Goal: Task Accomplishment & Management: Manage account settings

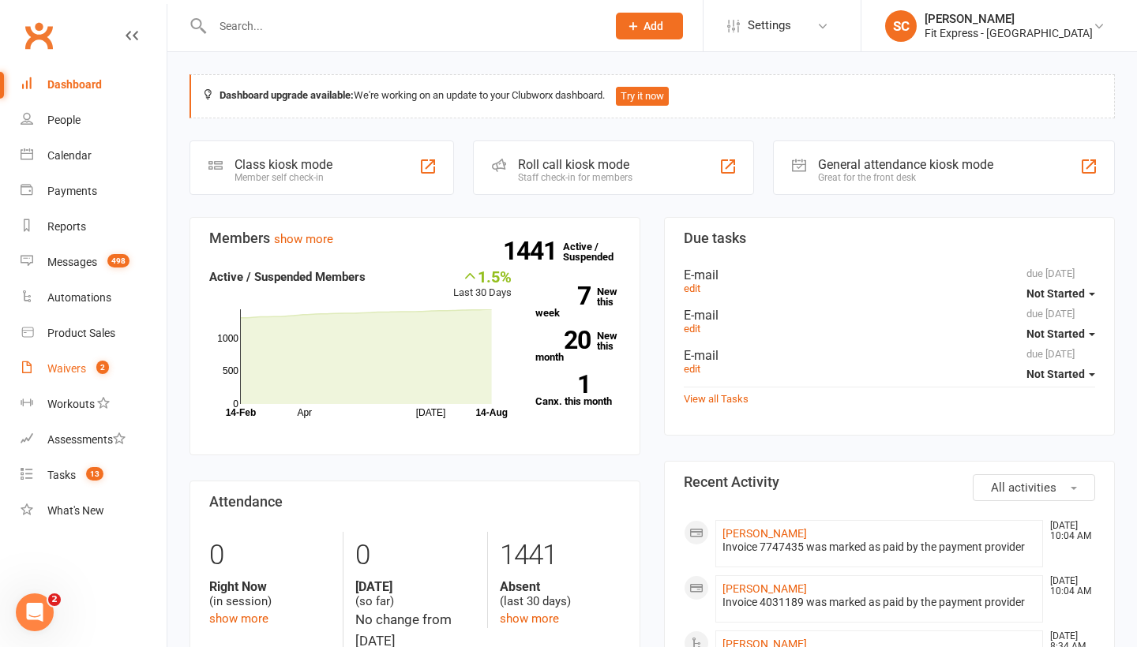
click at [80, 359] on link "Waivers 2" at bounding box center [94, 369] width 146 height 36
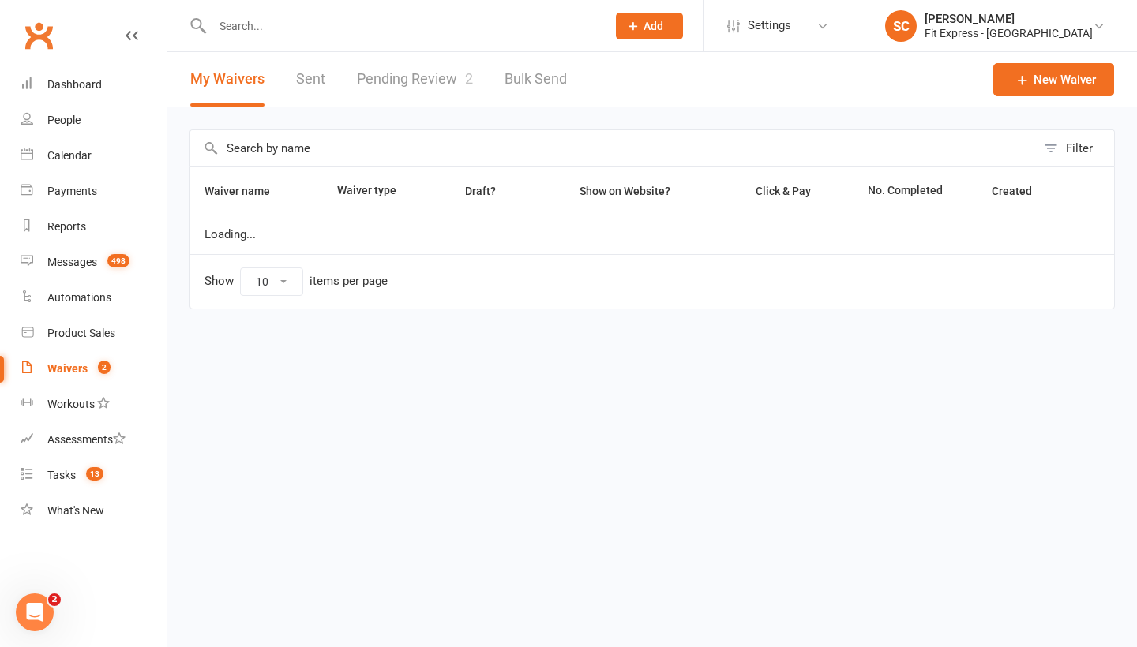
click at [369, 87] on link "Pending Review 2" at bounding box center [415, 79] width 116 height 54
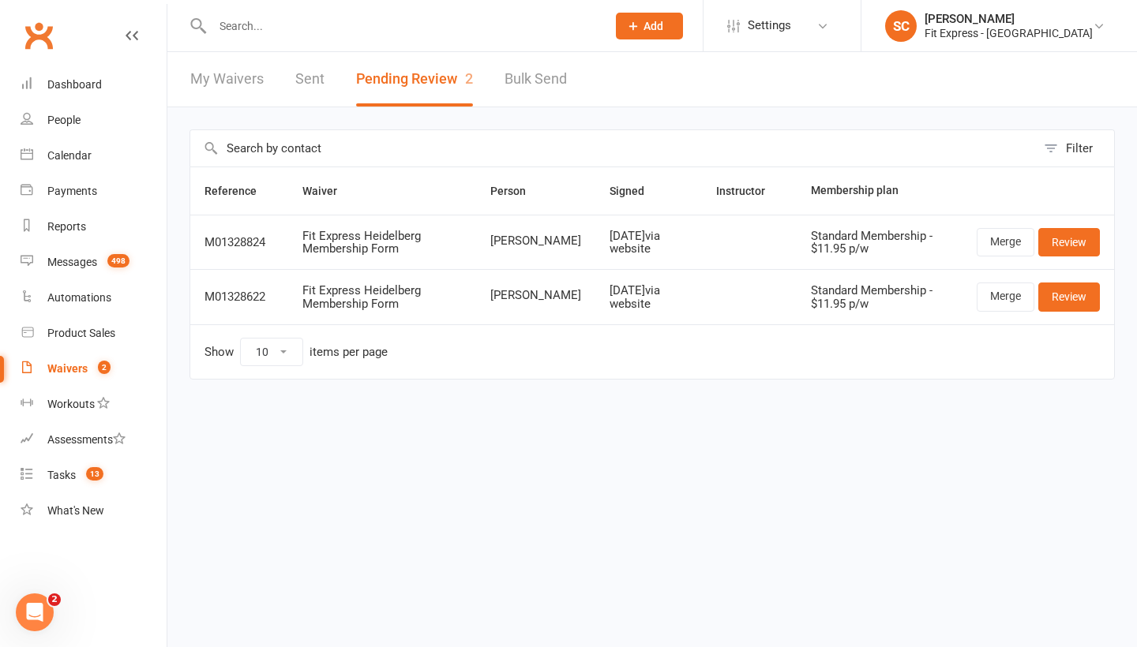
drag, startPoint x: 1077, startPoint y: 239, endPoint x: 1067, endPoint y: 239, distance: 9.5
click at [1077, 239] on link "Review" at bounding box center [1069, 242] width 62 height 28
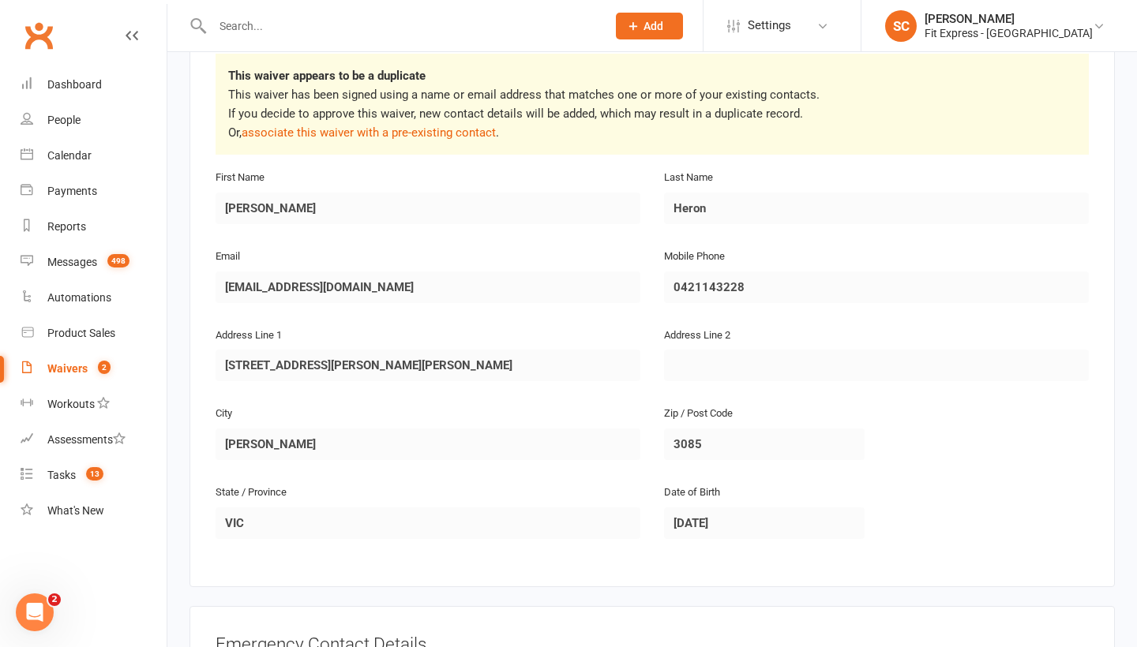
scroll to position [283, 1]
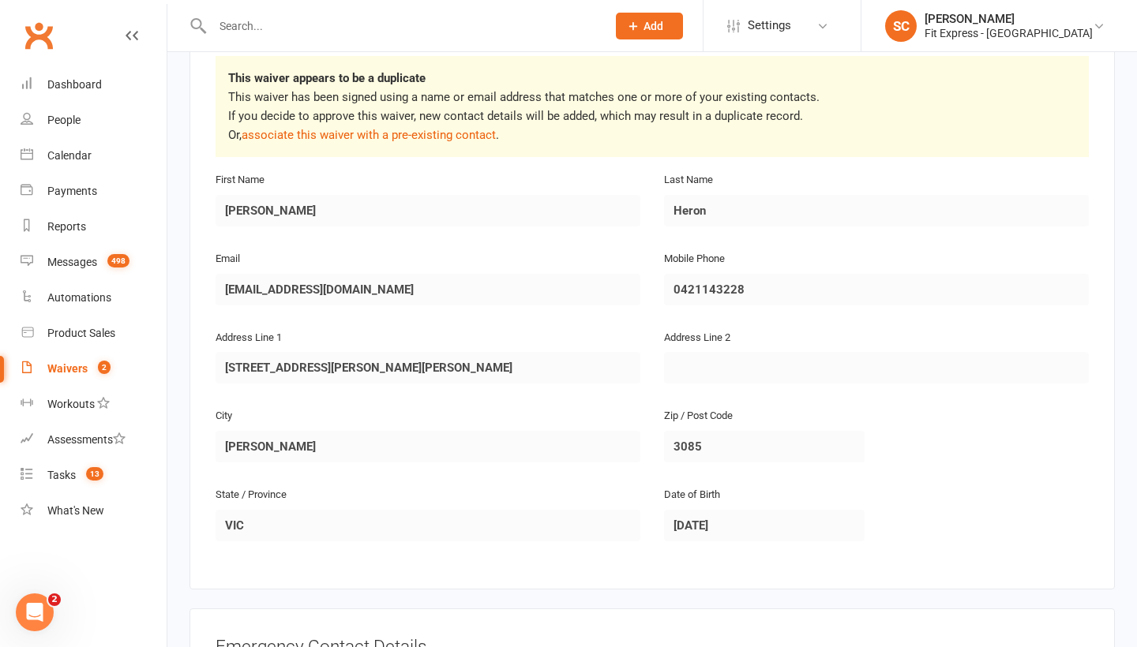
click at [69, 361] on link "Waivers 2" at bounding box center [94, 369] width 146 height 36
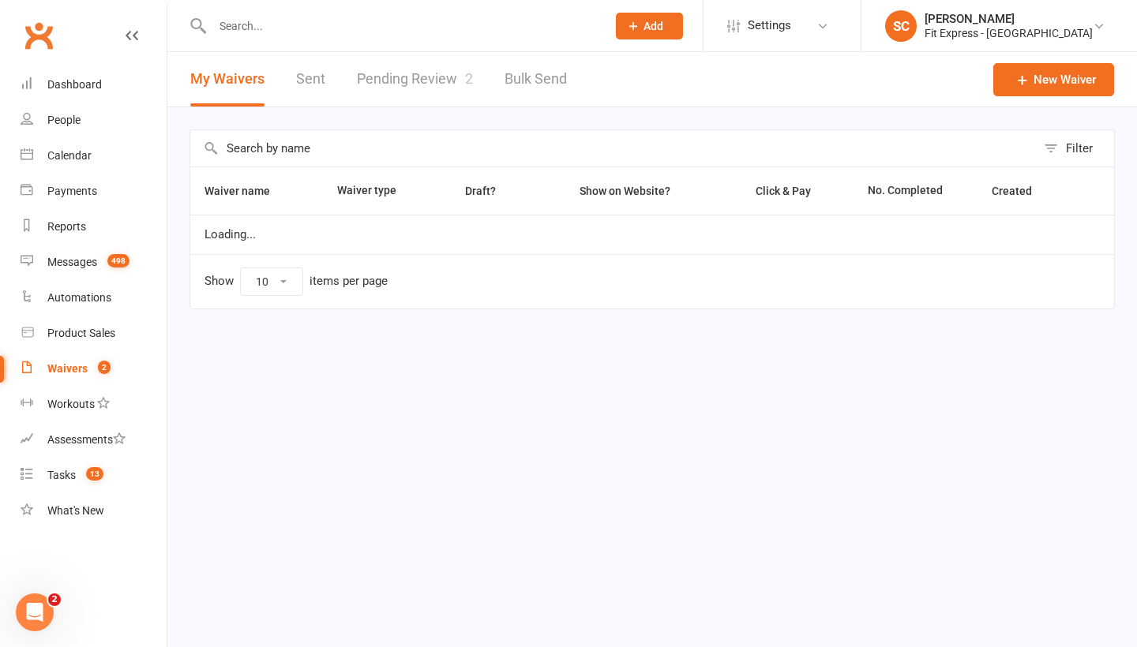
click at [404, 93] on link "Pending Review 2" at bounding box center [415, 79] width 116 height 54
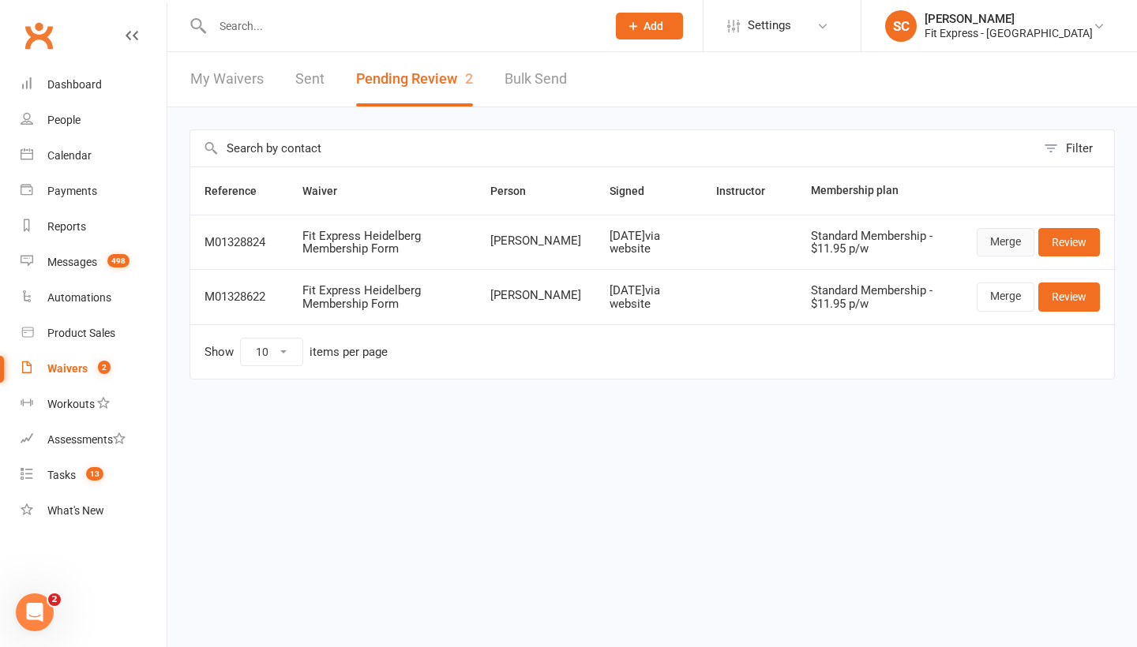
click at [1013, 242] on link "Merge" at bounding box center [1005, 242] width 58 height 28
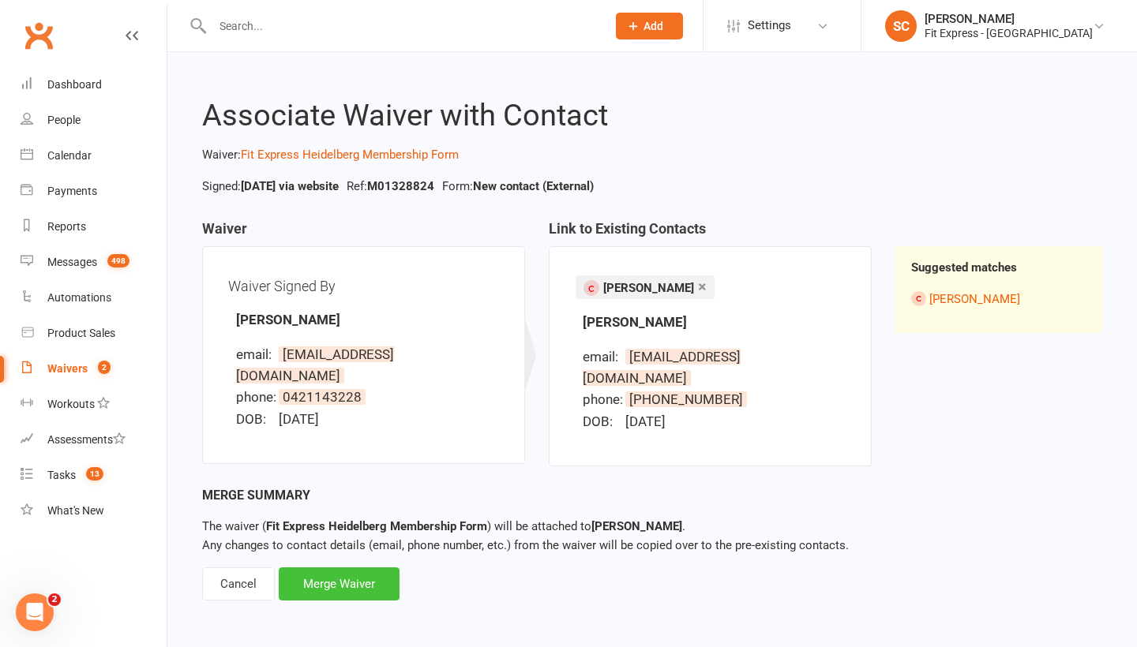
click at [329, 568] on div "Merge Waiver" at bounding box center [339, 584] width 121 height 33
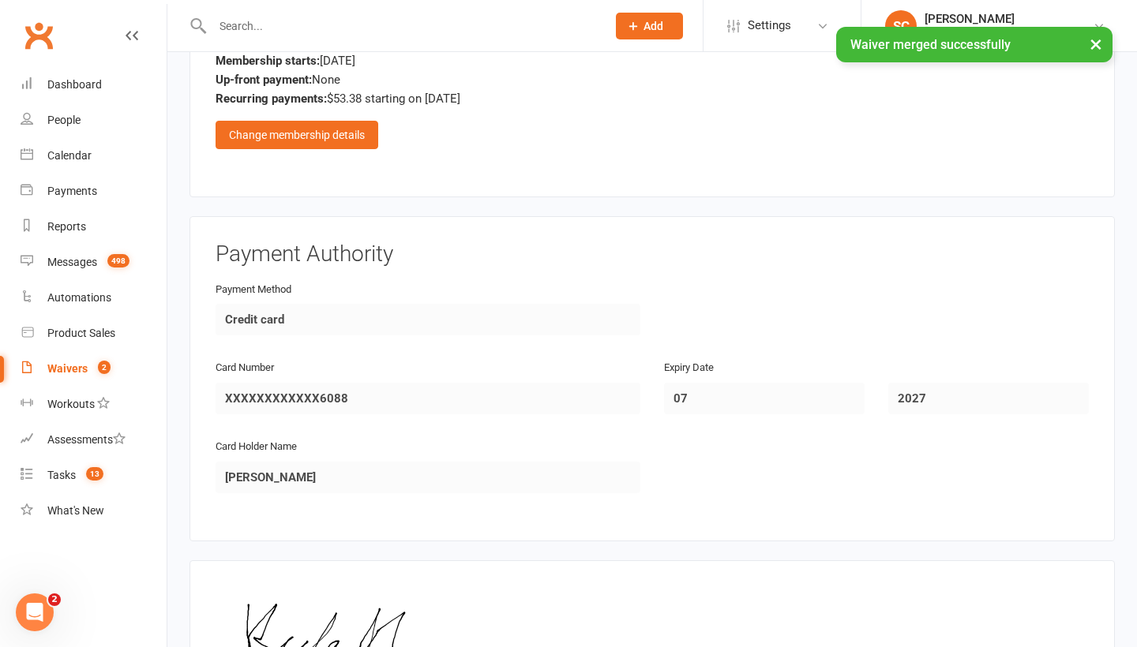
scroll to position [1935, 0]
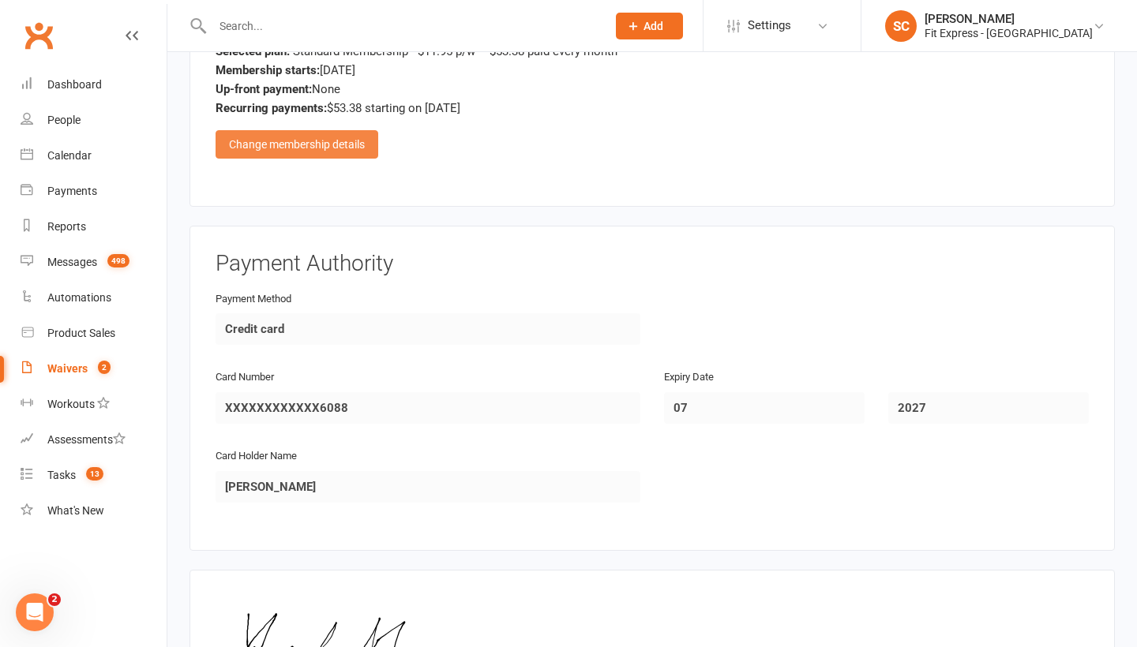
click at [321, 130] on div "Change membership details" at bounding box center [296, 144] width 163 height 28
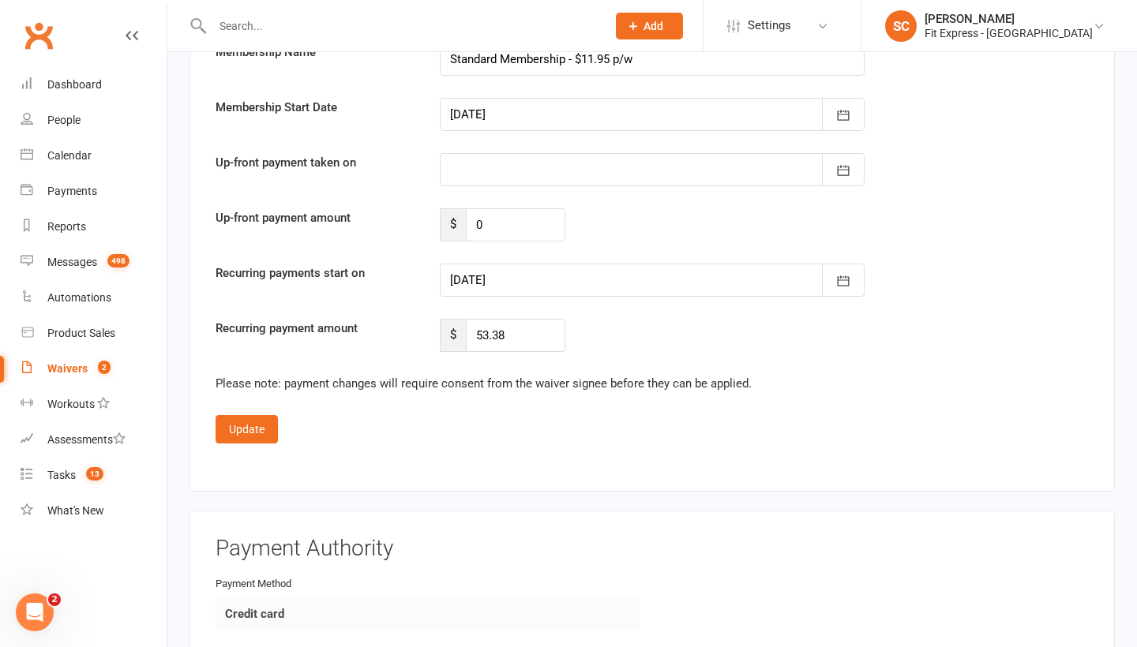
scroll to position [3196, 0]
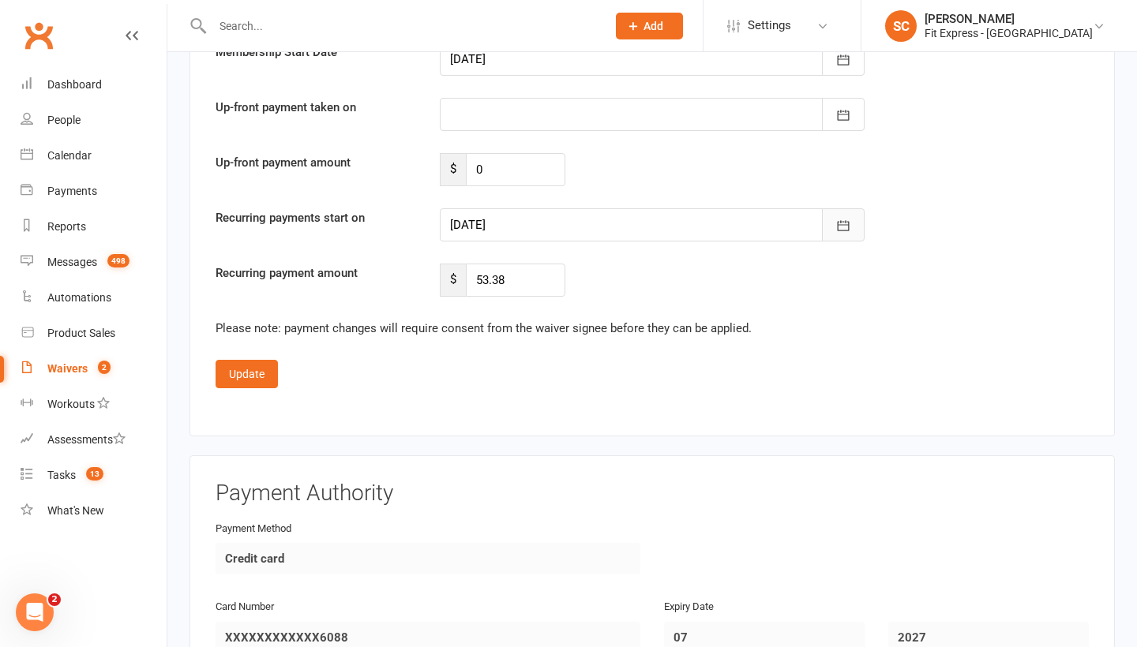
click at [835, 218] on icon "button" at bounding box center [843, 226] width 16 height 16
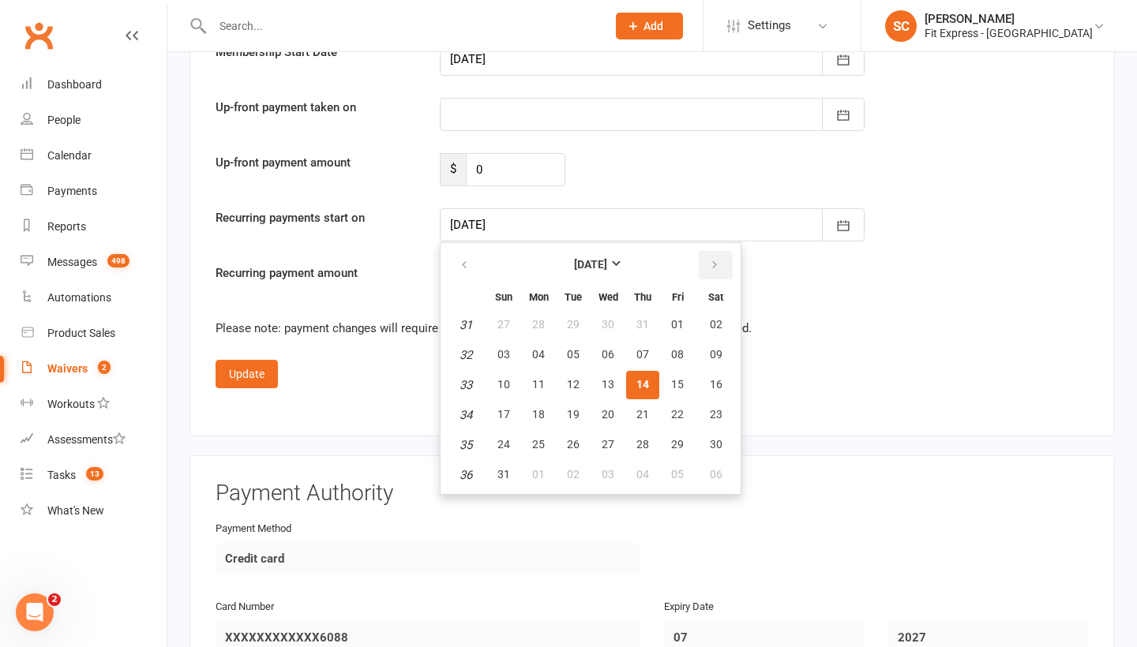
click at [716, 259] on icon "button" at bounding box center [714, 265] width 11 height 13
click at [539, 318] on span "01" at bounding box center [538, 324] width 13 height 13
type input "[DATE]"
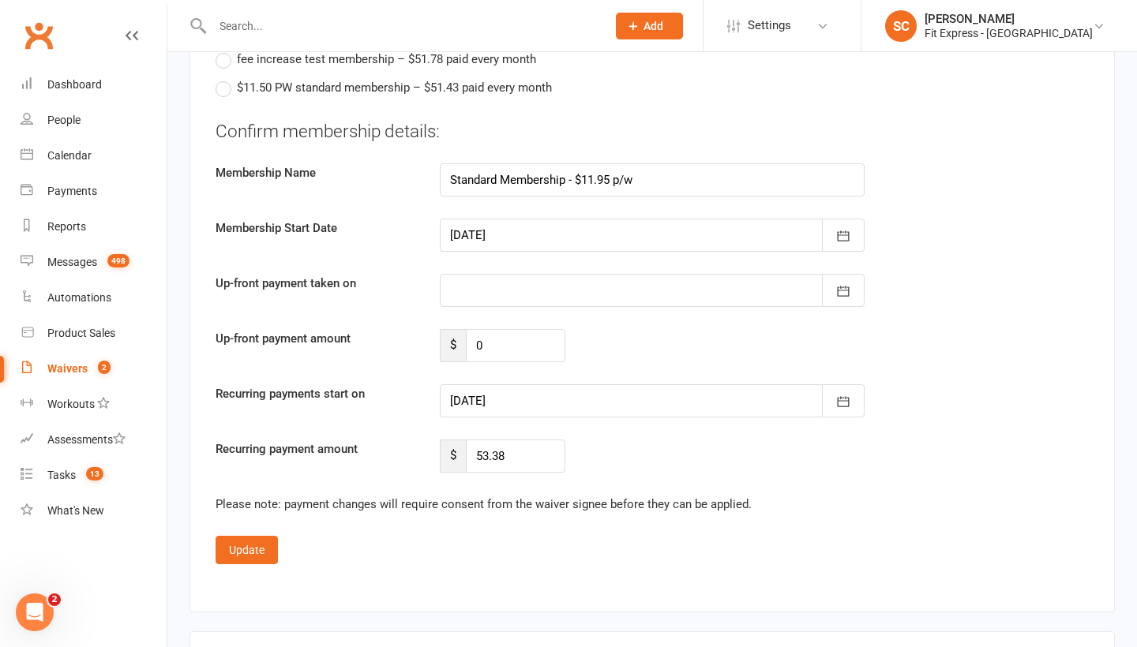
scroll to position [3009, 0]
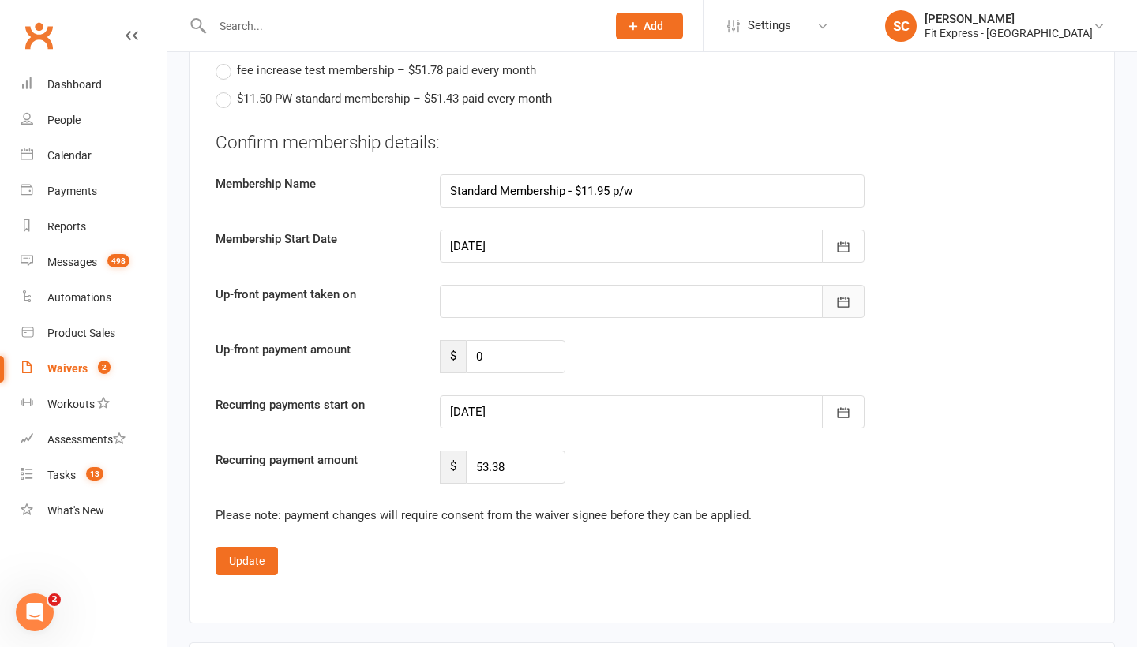
click at [846, 294] on icon "button" at bounding box center [843, 302] width 16 height 16
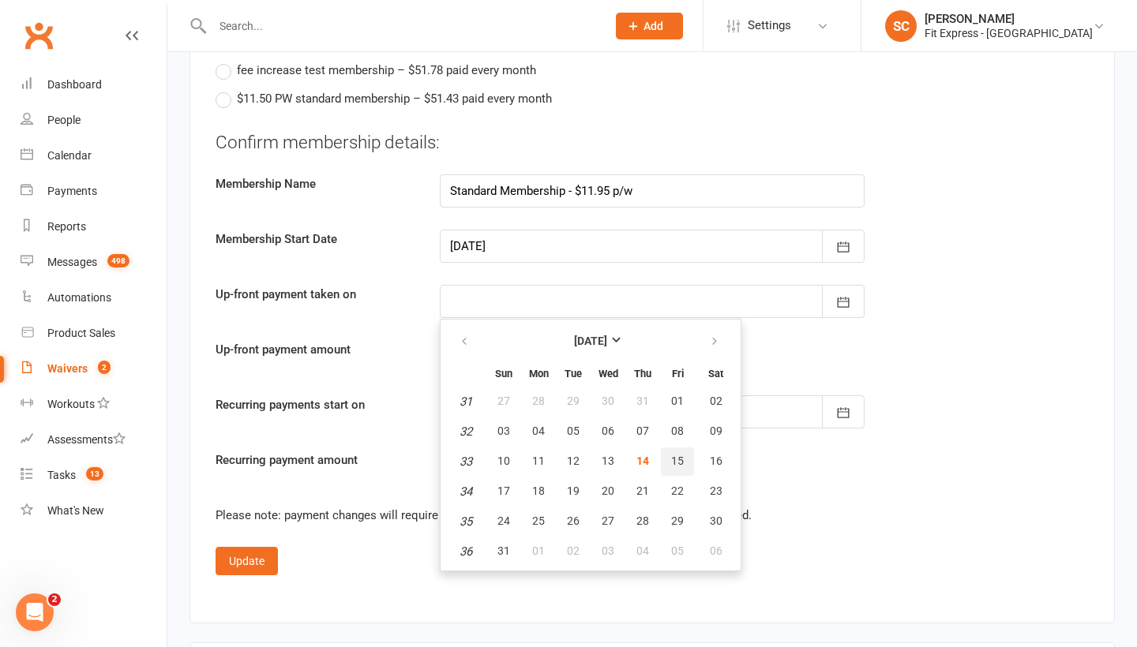
click at [680, 455] on span "15" at bounding box center [677, 461] width 13 height 13
type input "[DATE]"
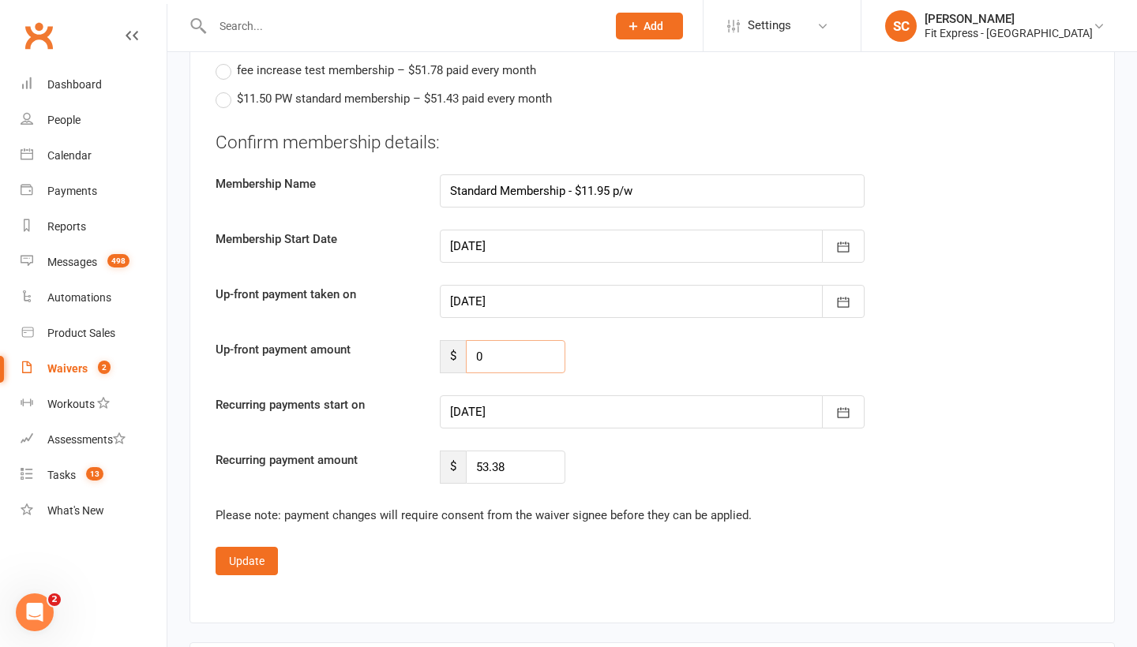
drag, startPoint x: 495, startPoint y: 332, endPoint x: 402, endPoint y: 331, distance: 93.1
click at [402, 340] on div "Up-front payment amount $ 0" at bounding box center [652, 356] width 897 height 33
type input "29.75"
click at [248, 547] on button "Update" at bounding box center [246, 561] width 62 height 28
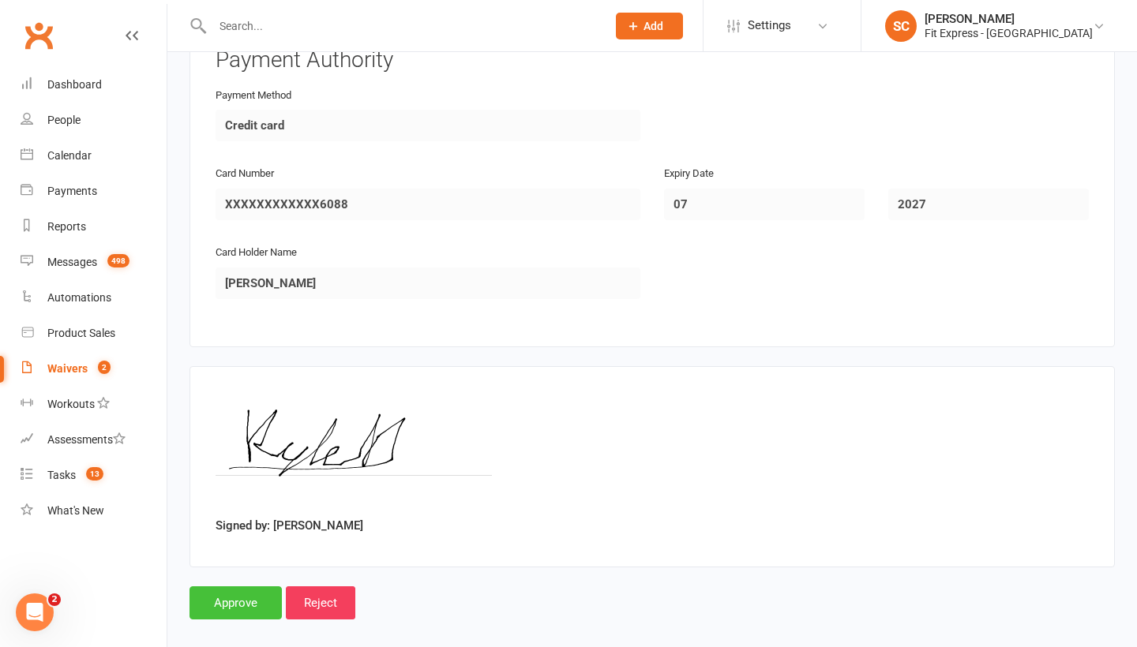
click at [241, 586] on input "Approve" at bounding box center [235, 602] width 92 height 33
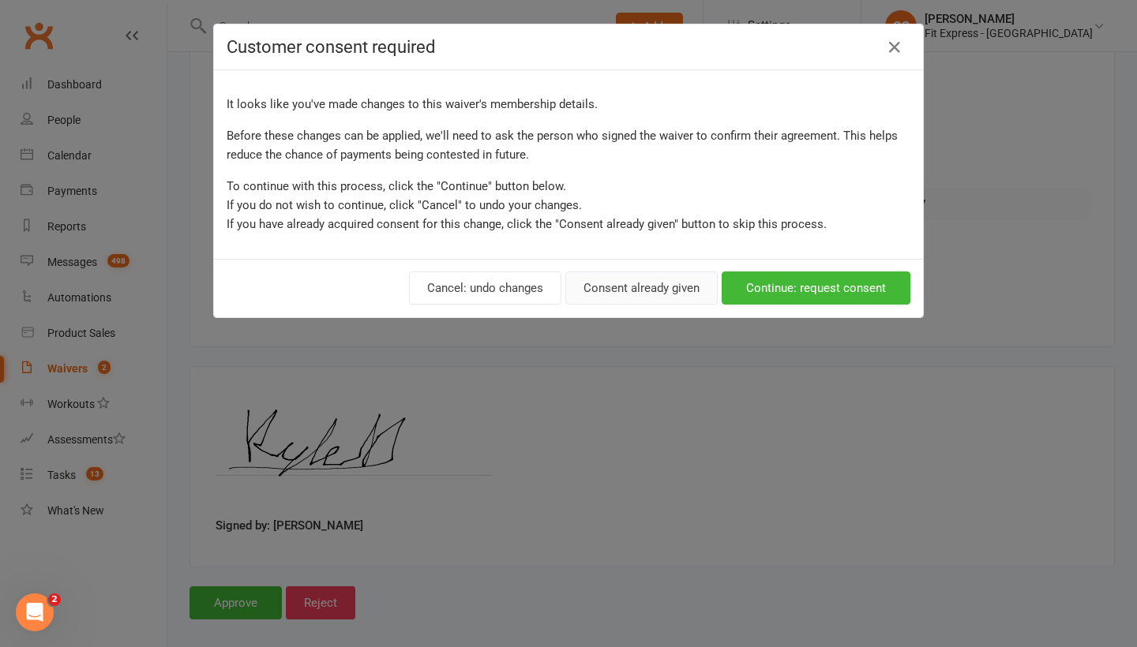
click at [613, 283] on button "Consent already given" at bounding box center [641, 288] width 152 height 33
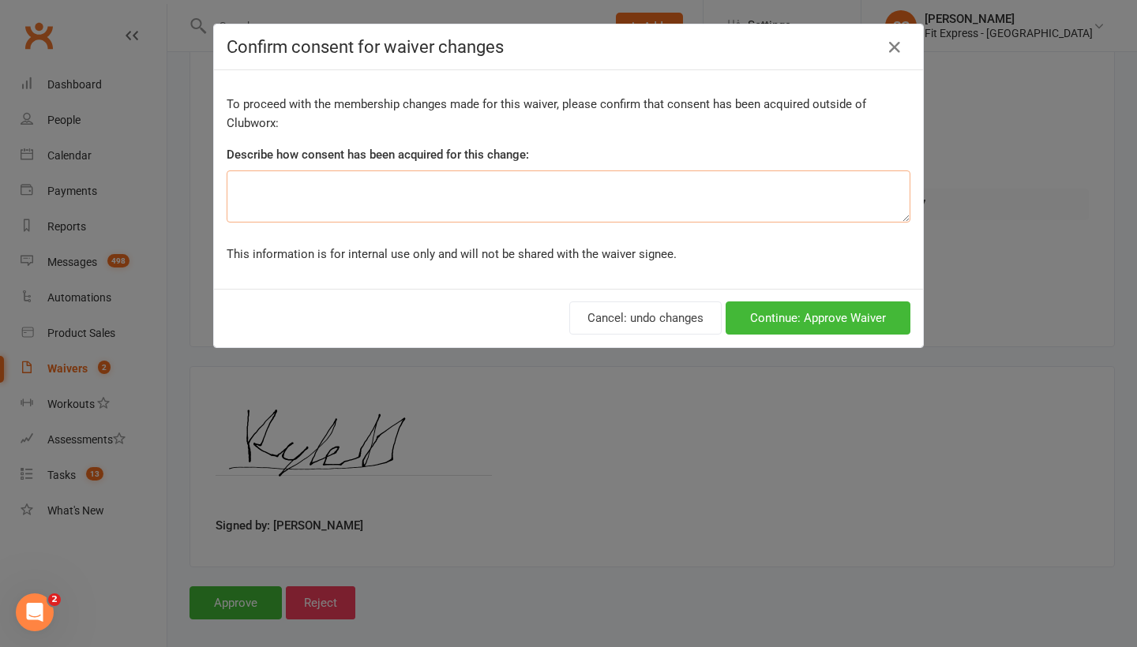
click at [396, 193] on textarea at bounding box center [569, 196] width 684 height 52
type textarea "rejoined in person"
click at [800, 324] on button "Continue: Approve Waiver" at bounding box center [817, 318] width 185 height 33
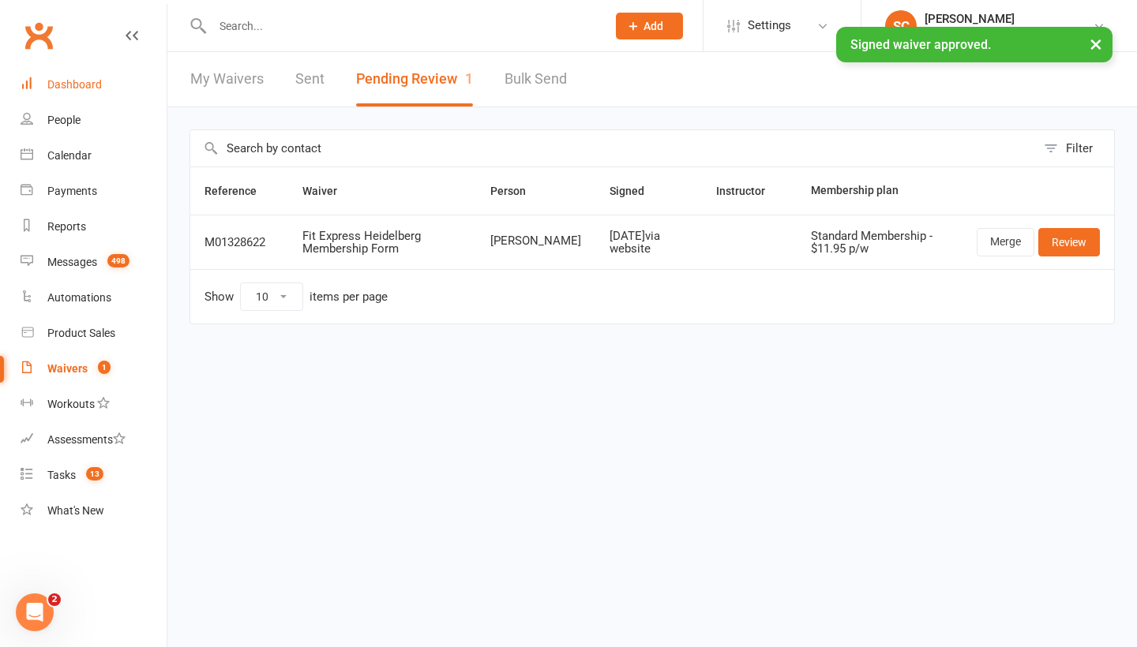
click at [92, 82] on div "Dashboard" at bounding box center [74, 84] width 54 height 13
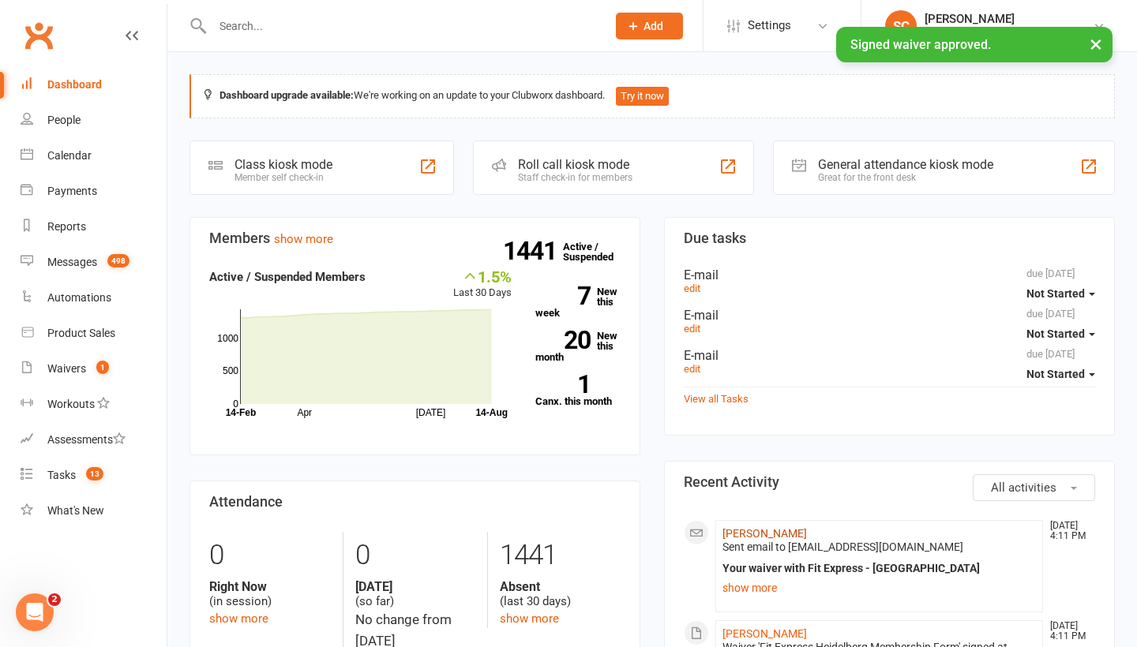
click at [743, 531] on link "[PERSON_NAME]" at bounding box center [764, 533] width 84 height 13
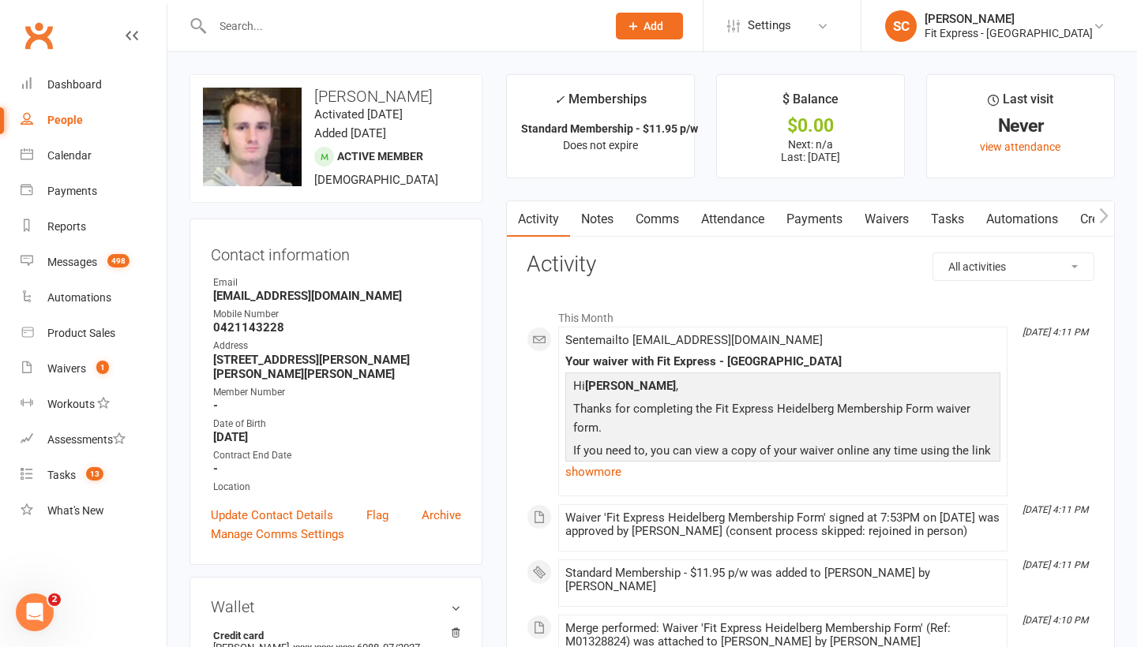
click at [600, 217] on link "Notes" at bounding box center [597, 219] width 54 height 36
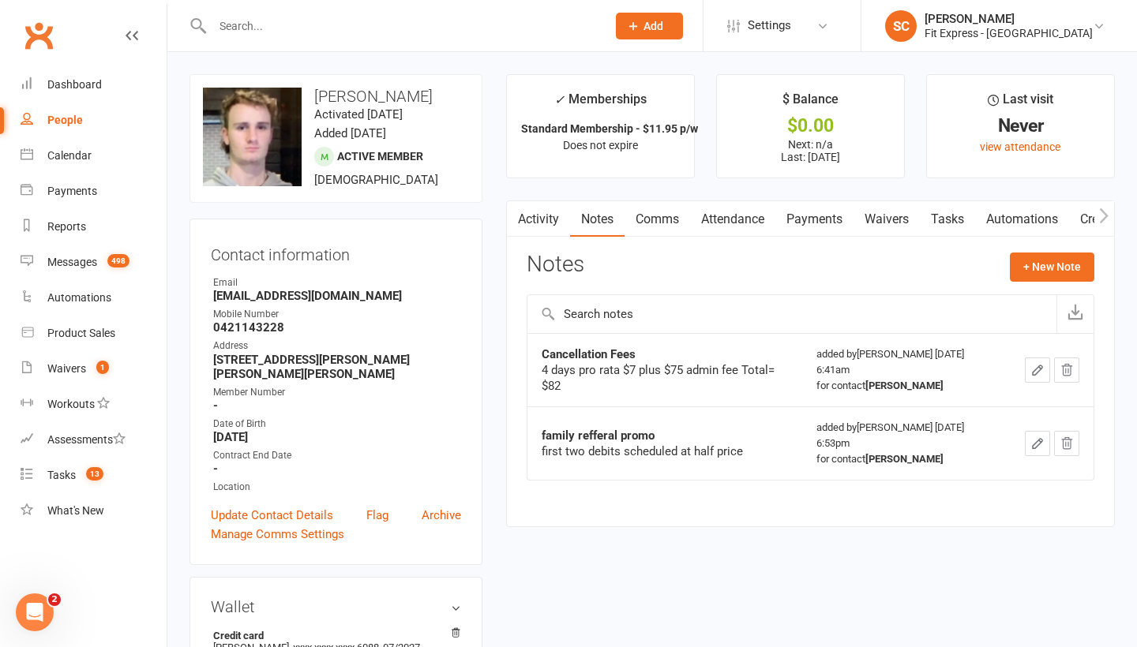
click at [888, 219] on link "Waivers" at bounding box center [886, 219] width 66 height 36
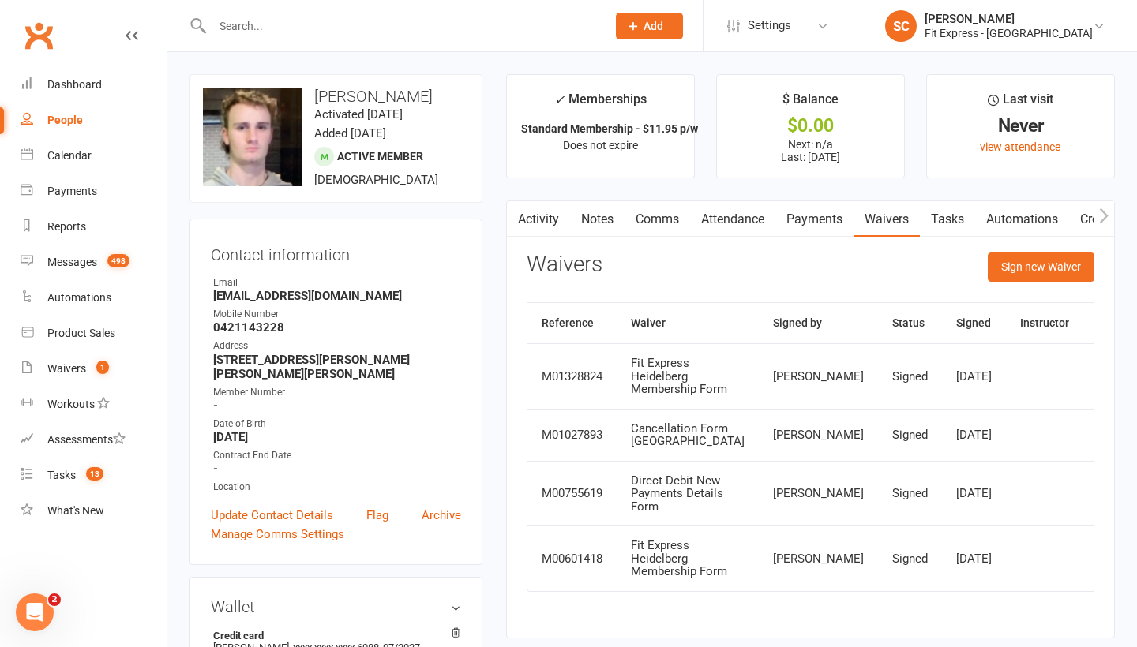
click at [801, 212] on link "Payments" at bounding box center [814, 219] width 78 height 36
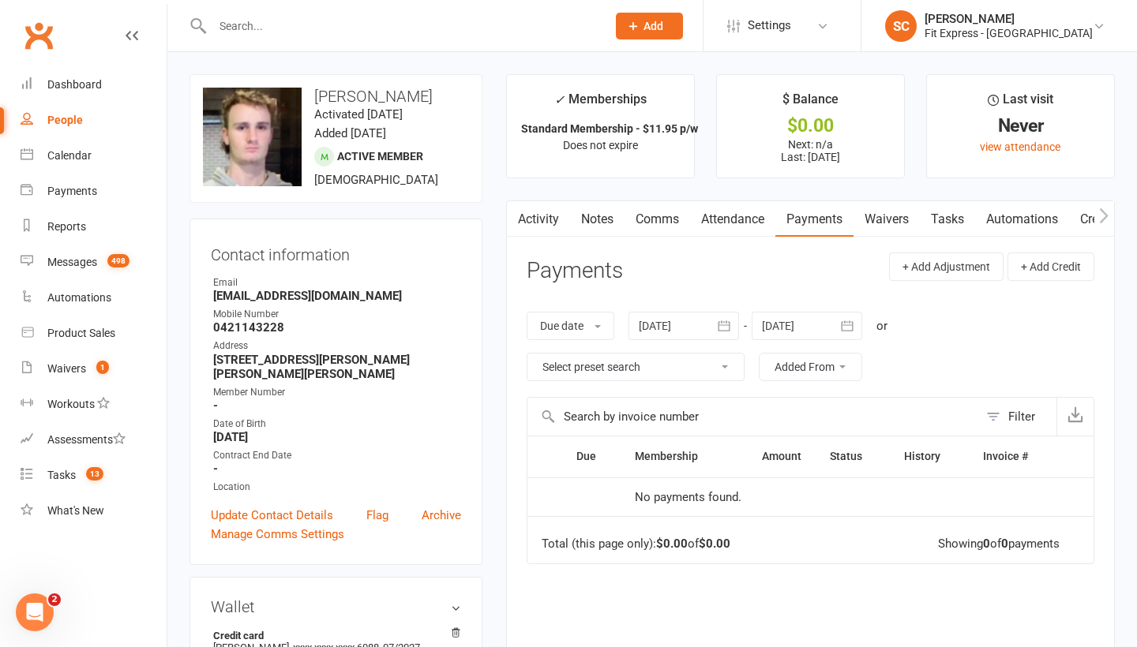
click at [601, 213] on link "Notes" at bounding box center [597, 219] width 54 height 36
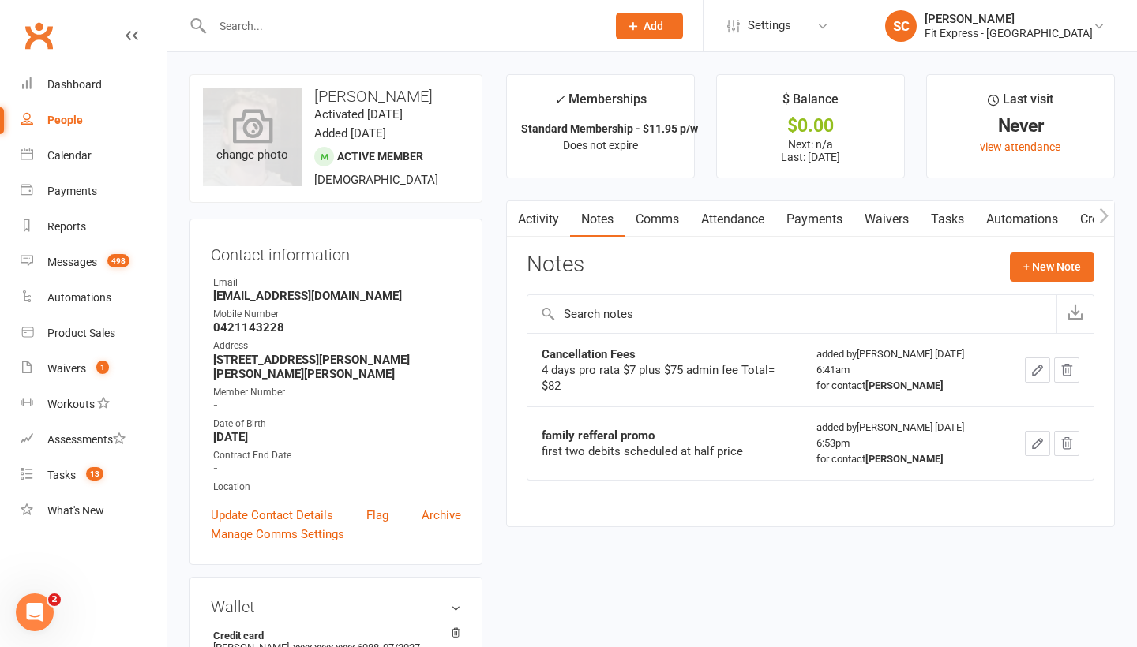
click at [244, 128] on icon at bounding box center [252, 125] width 40 height 35
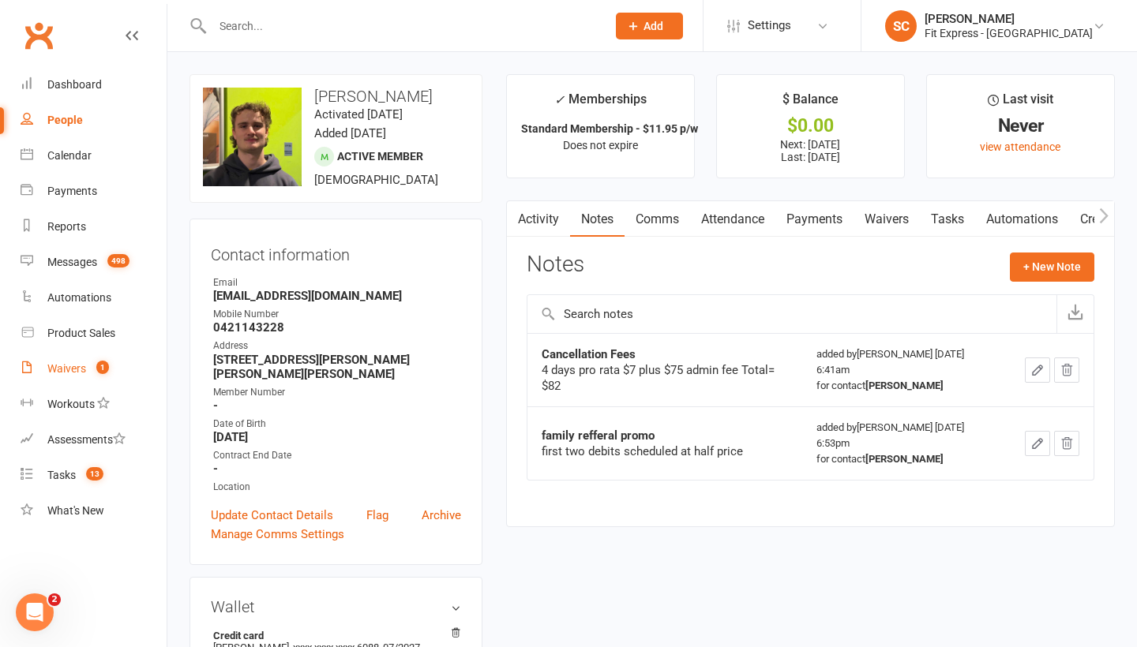
click at [76, 359] on link "Waivers 1" at bounding box center [94, 369] width 146 height 36
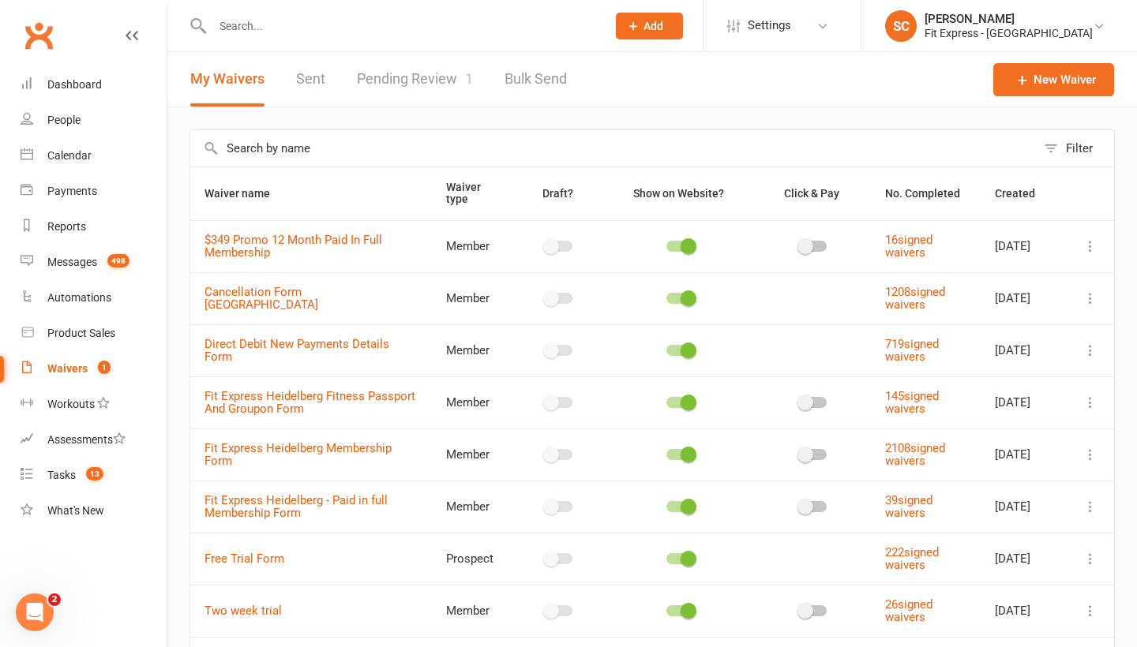
click at [400, 72] on link "Pending Review 1" at bounding box center [415, 79] width 116 height 54
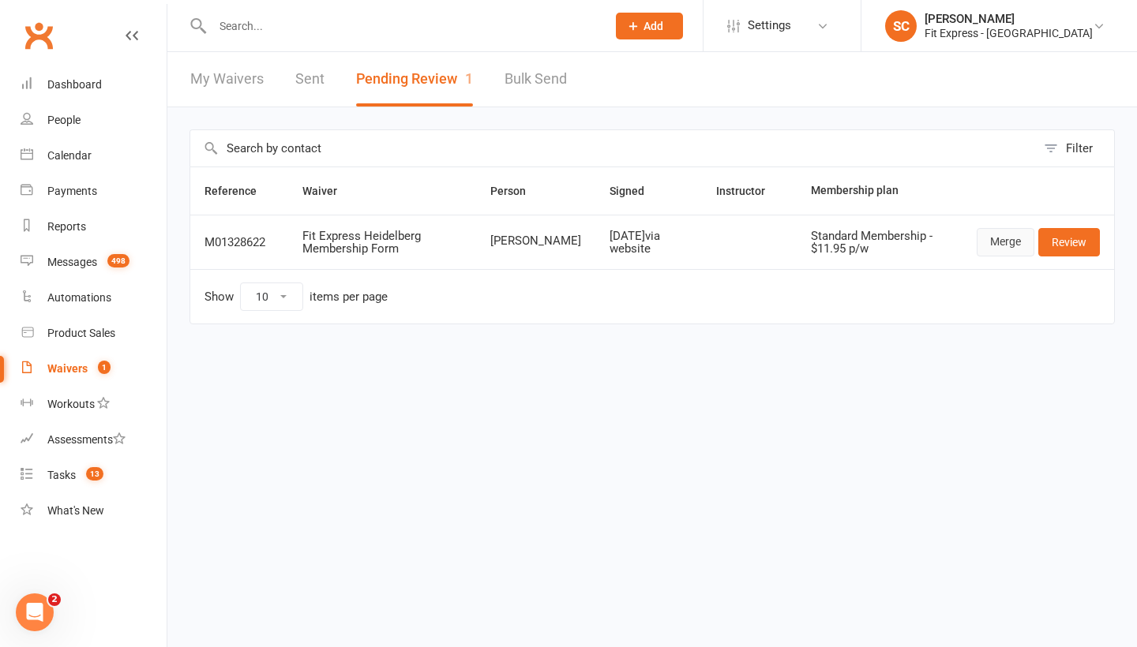
click at [1014, 244] on link "Merge" at bounding box center [1005, 242] width 58 height 28
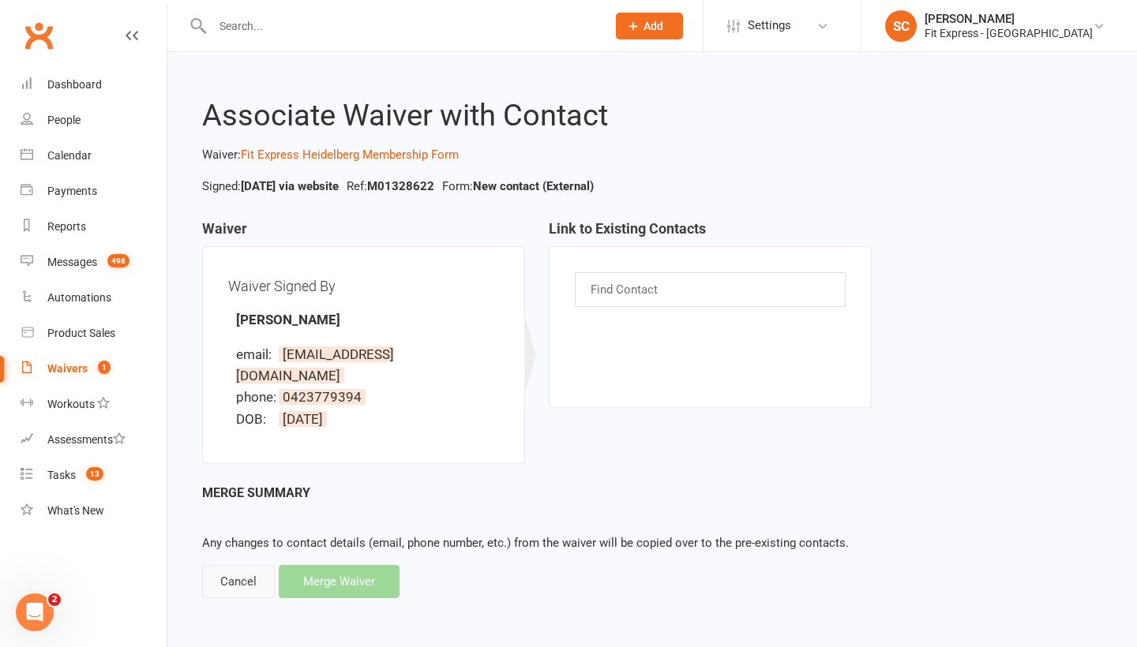
click at [247, 565] on div "Cancel" at bounding box center [238, 581] width 73 height 33
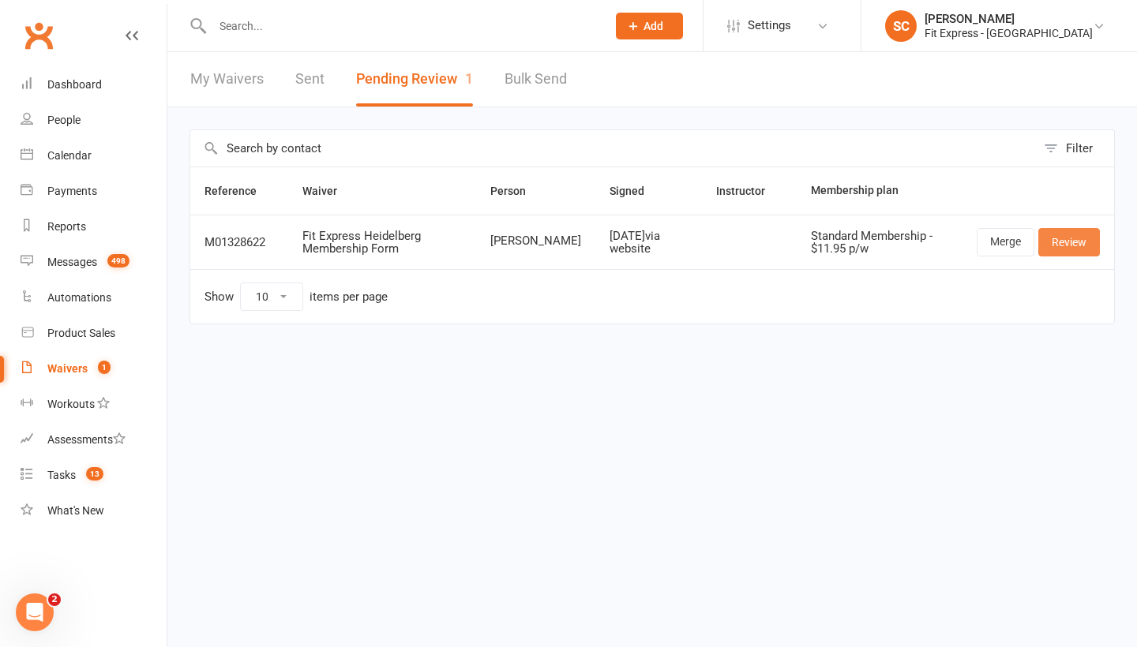
click at [1068, 238] on link "Review" at bounding box center [1069, 242] width 62 height 28
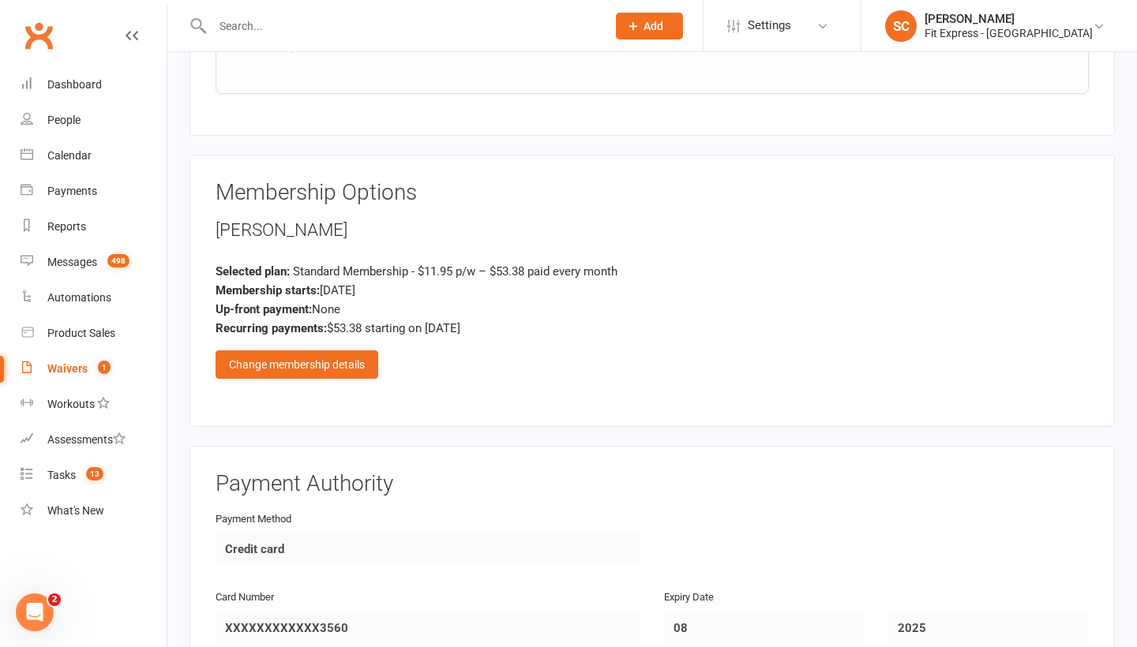
scroll to position [1748, 0]
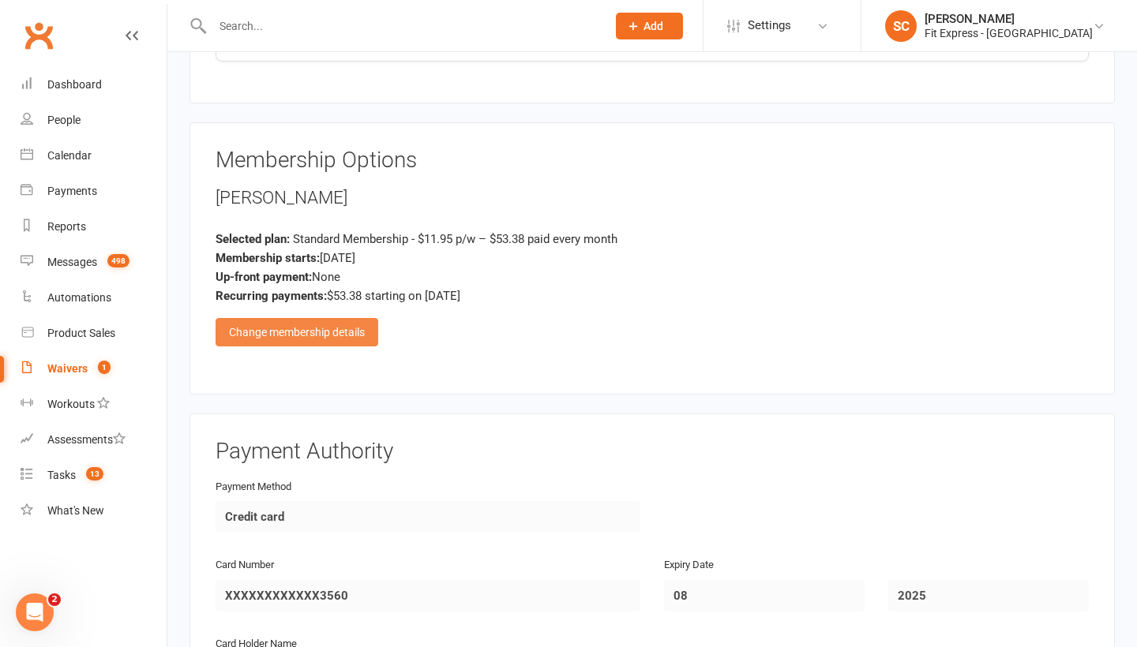
click at [313, 318] on div "Change membership details" at bounding box center [296, 332] width 163 height 28
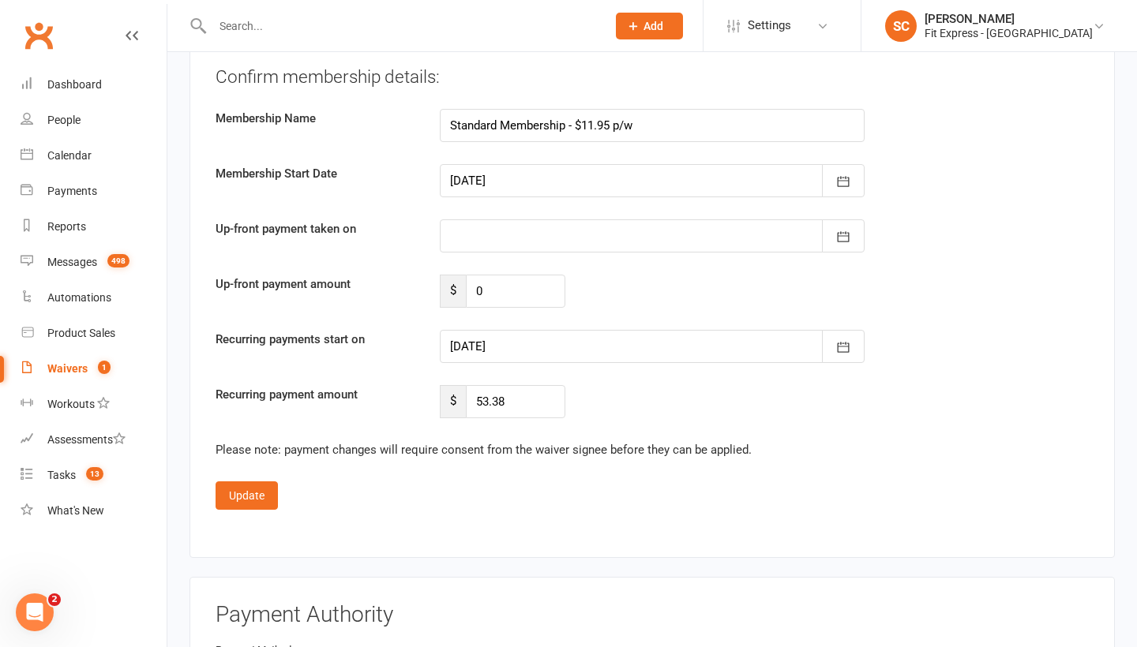
scroll to position [3080, 0]
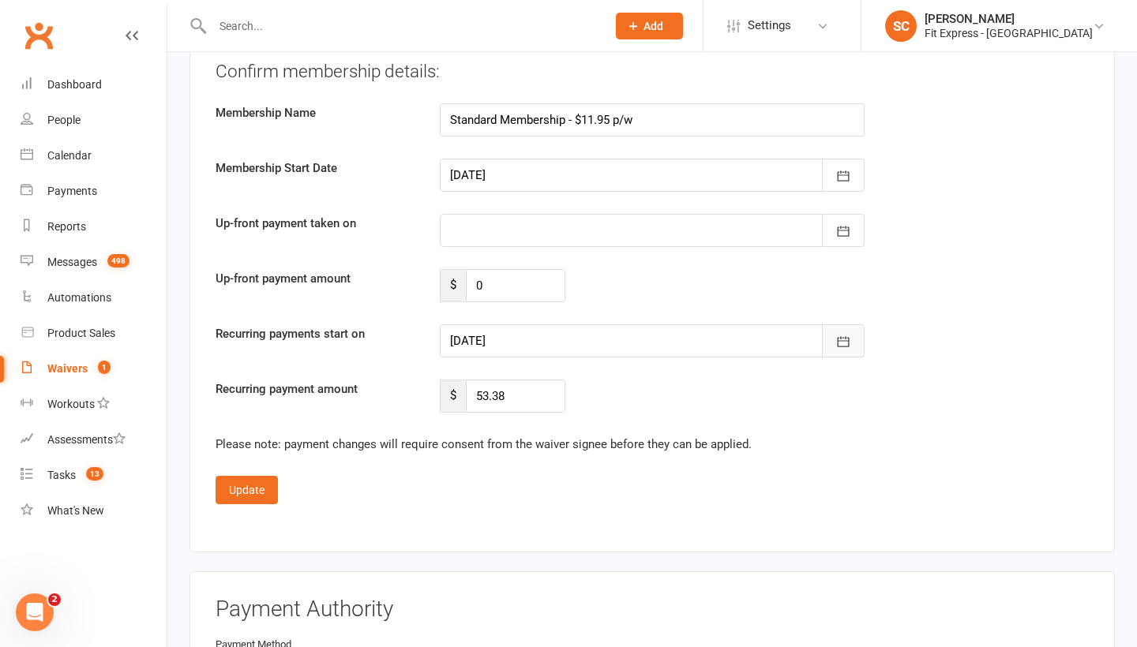
click at [842, 334] on icon "button" at bounding box center [843, 342] width 16 height 16
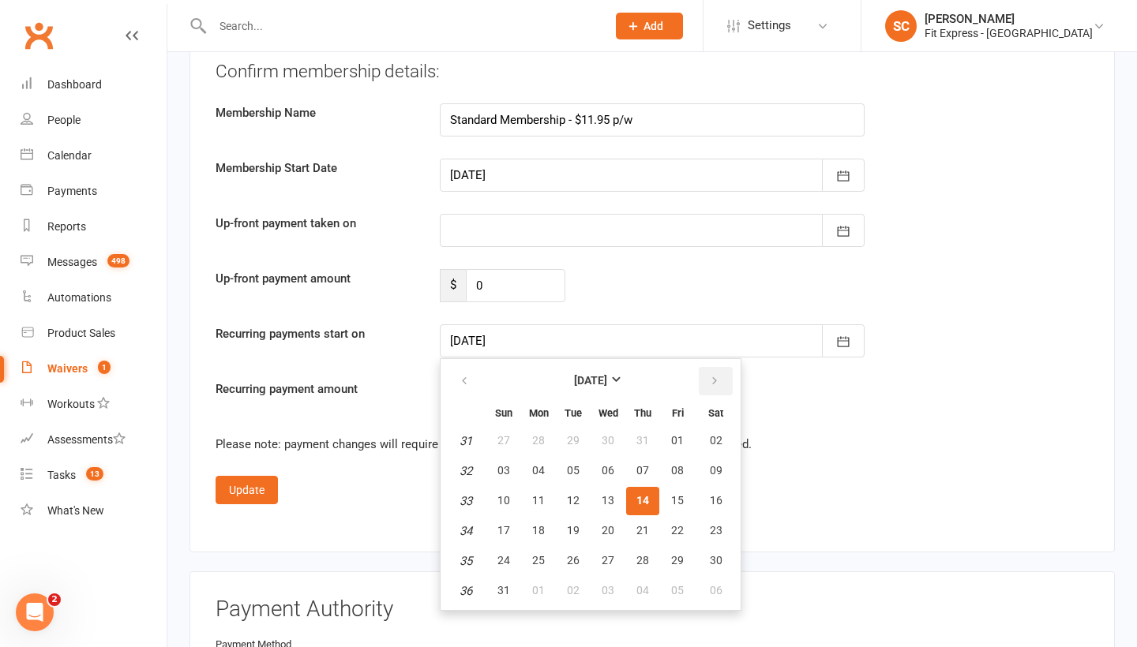
click at [714, 375] on icon "button" at bounding box center [714, 381] width 11 height 13
click at [541, 434] on span "01" at bounding box center [538, 440] width 13 height 13
type input "[DATE]"
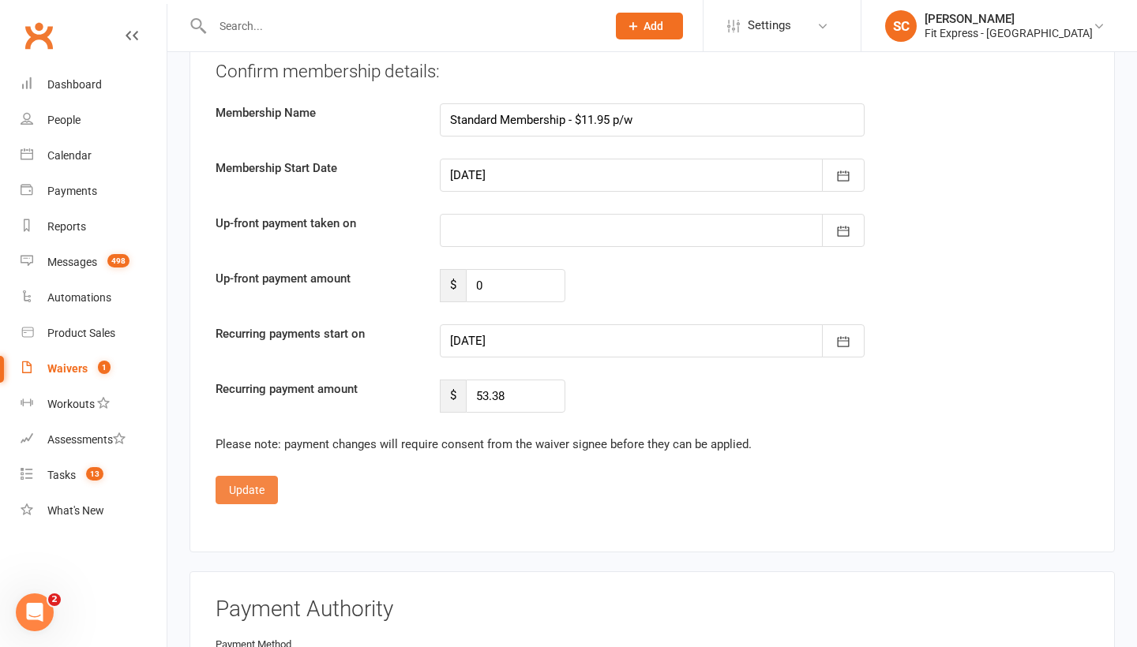
click at [242, 476] on button "Update" at bounding box center [246, 490] width 62 height 28
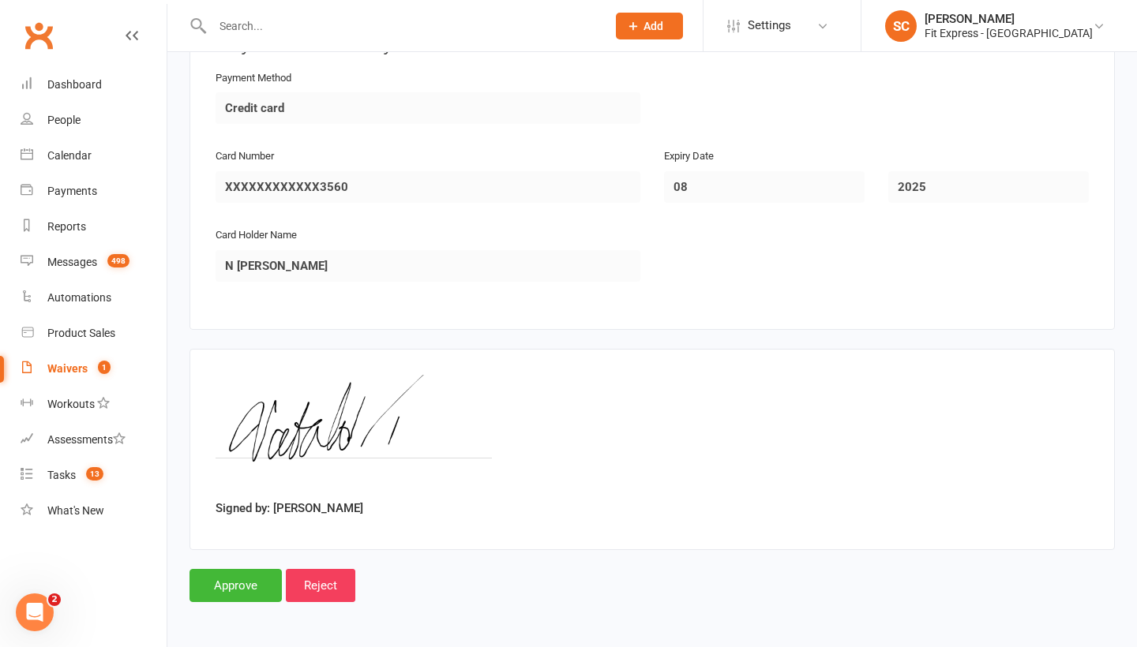
scroll to position [2139, 0]
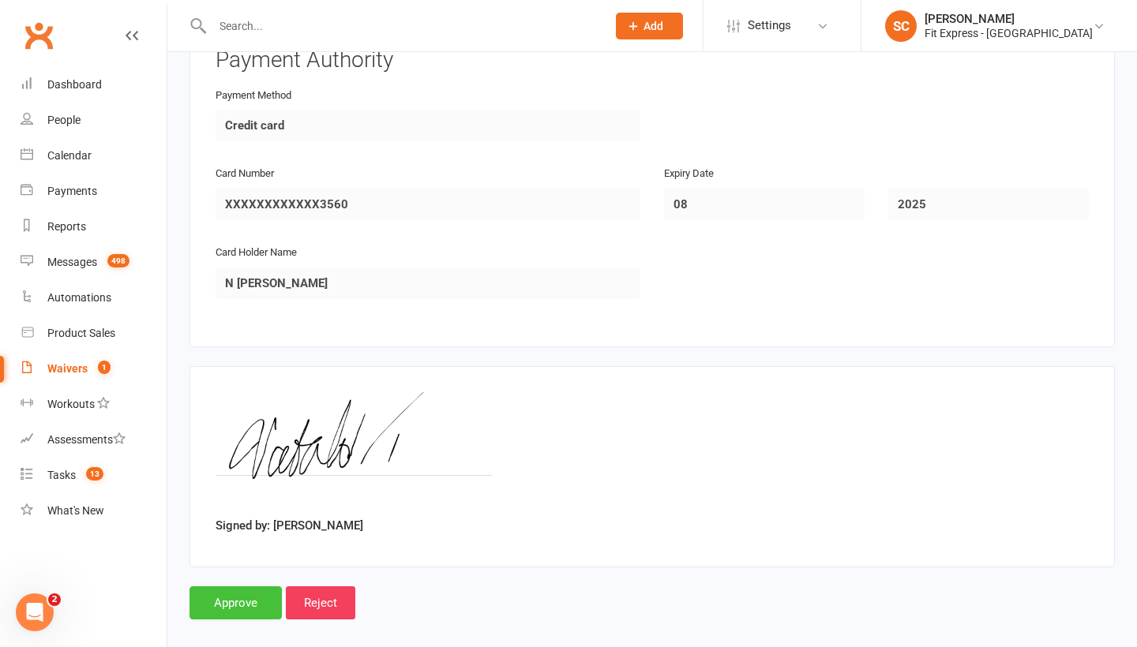
click at [234, 586] on input "Approve" at bounding box center [235, 602] width 92 height 33
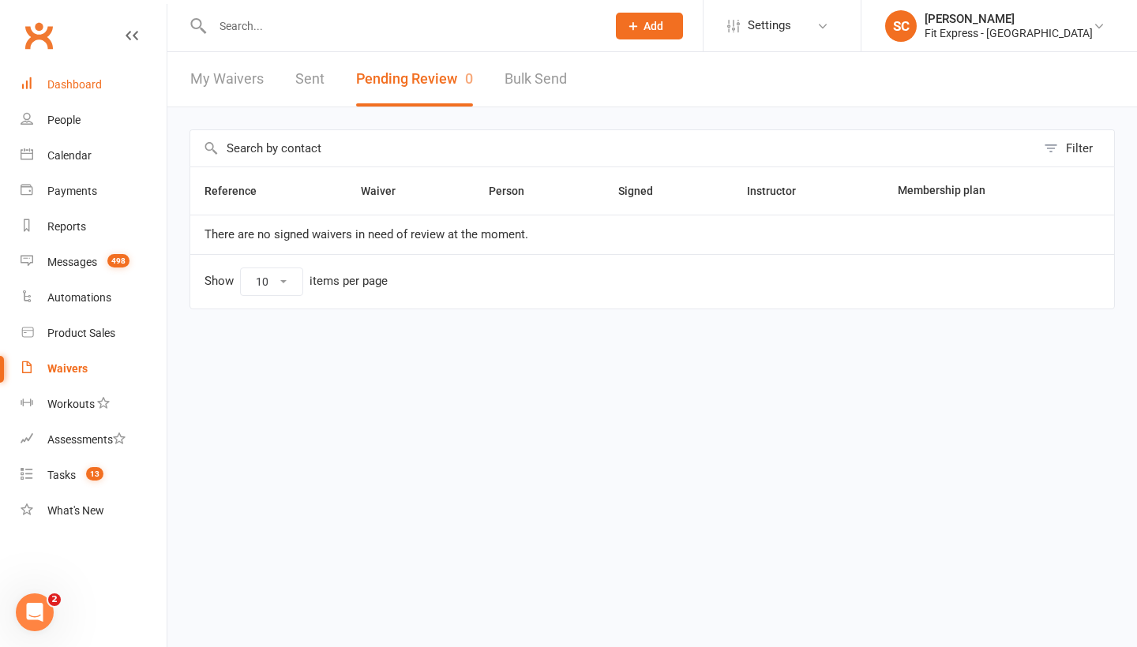
click at [85, 74] on link "Dashboard" at bounding box center [94, 85] width 146 height 36
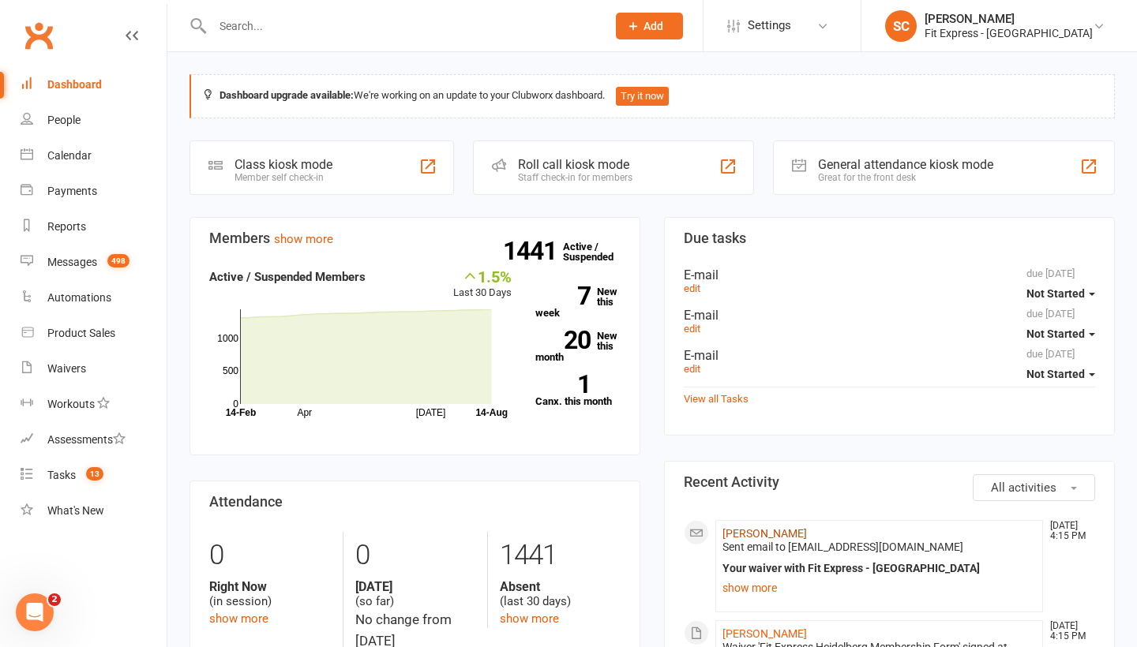
click at [792, 535] on link "[PERSON_NAME]" at bounding box center [764, 533] width 84 height 13
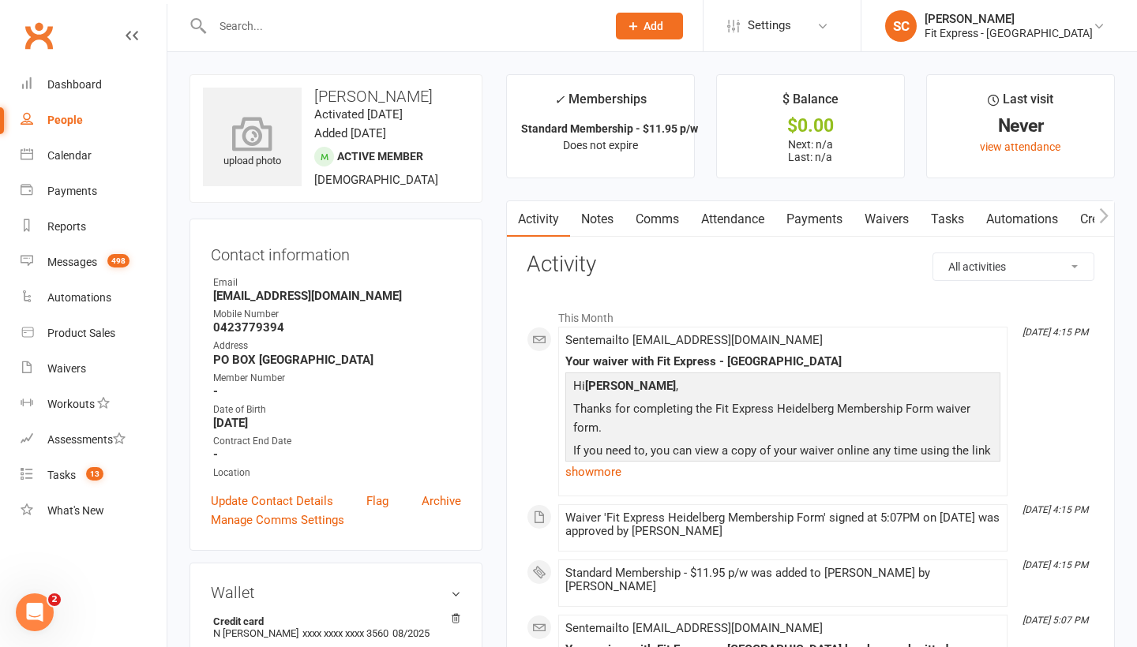
click at [247, 151] on icon at bounding box center [252, 133] width 109 height 35
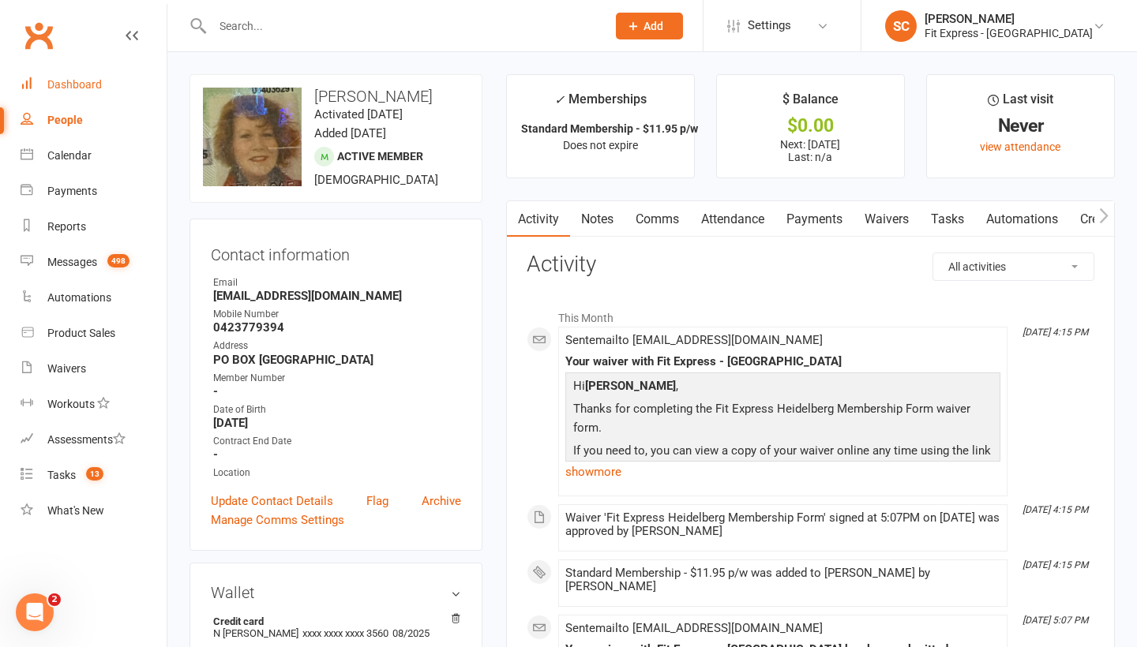
click at [64, 78] on div "Dashboard" at bounding box center [74, 84] width 54 height 13
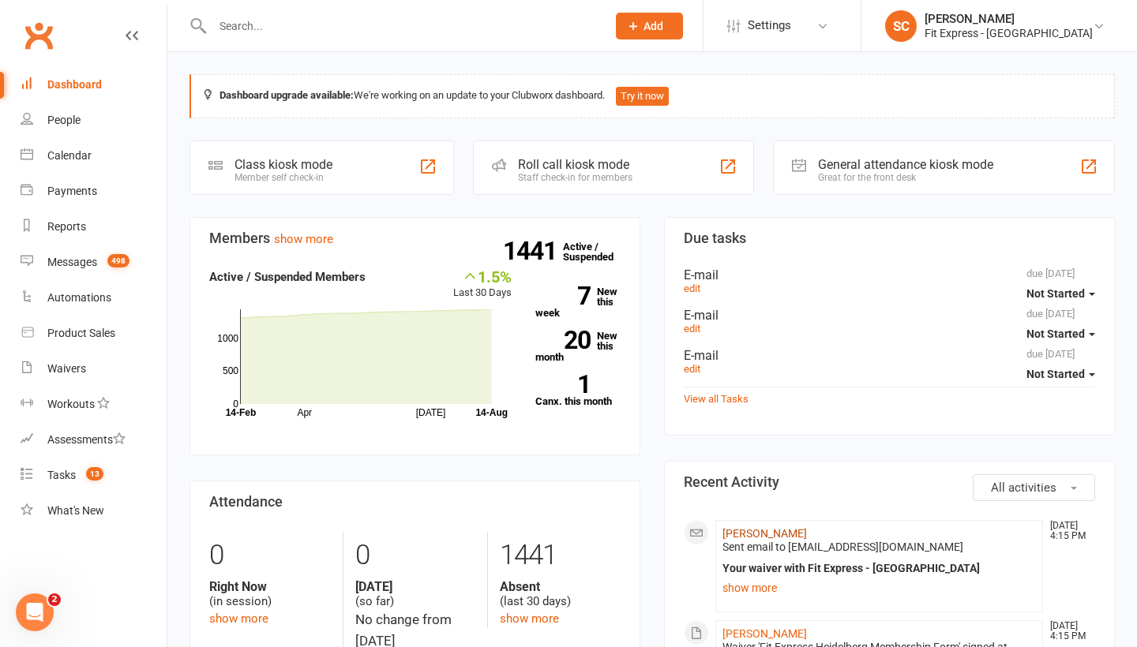
click at [781, 531] on link "[PERSON_NAME]" at bounding box center [764, 533] width 84 height 13
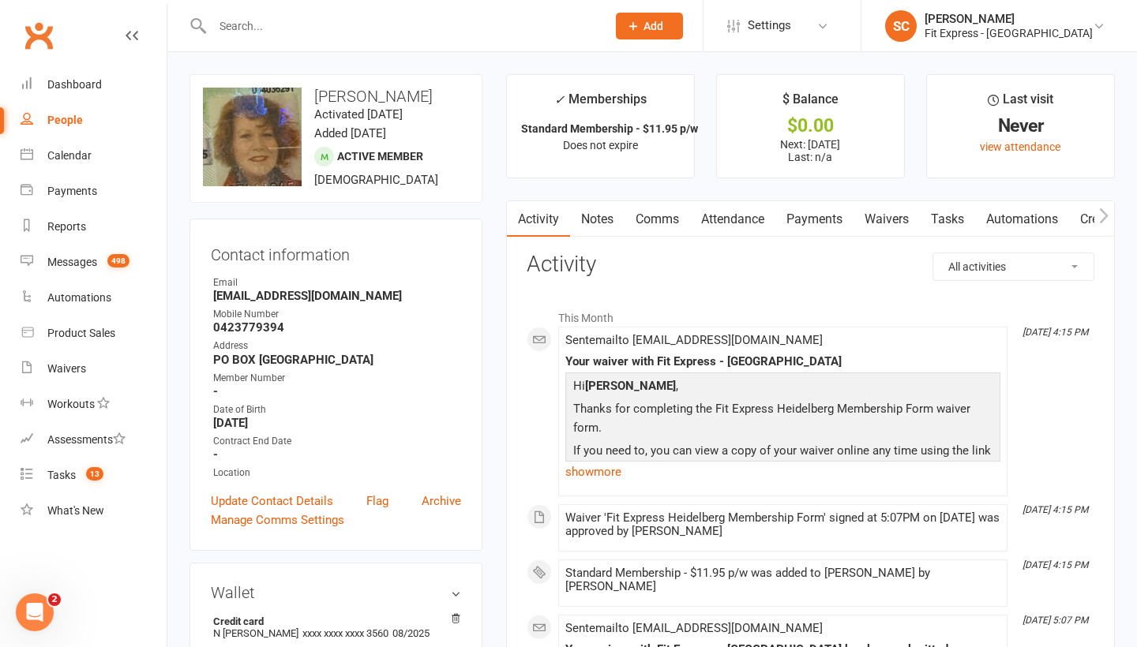
click at [819, 212] on link "Payments" at bounding box center [814, 219] width 78 height 36
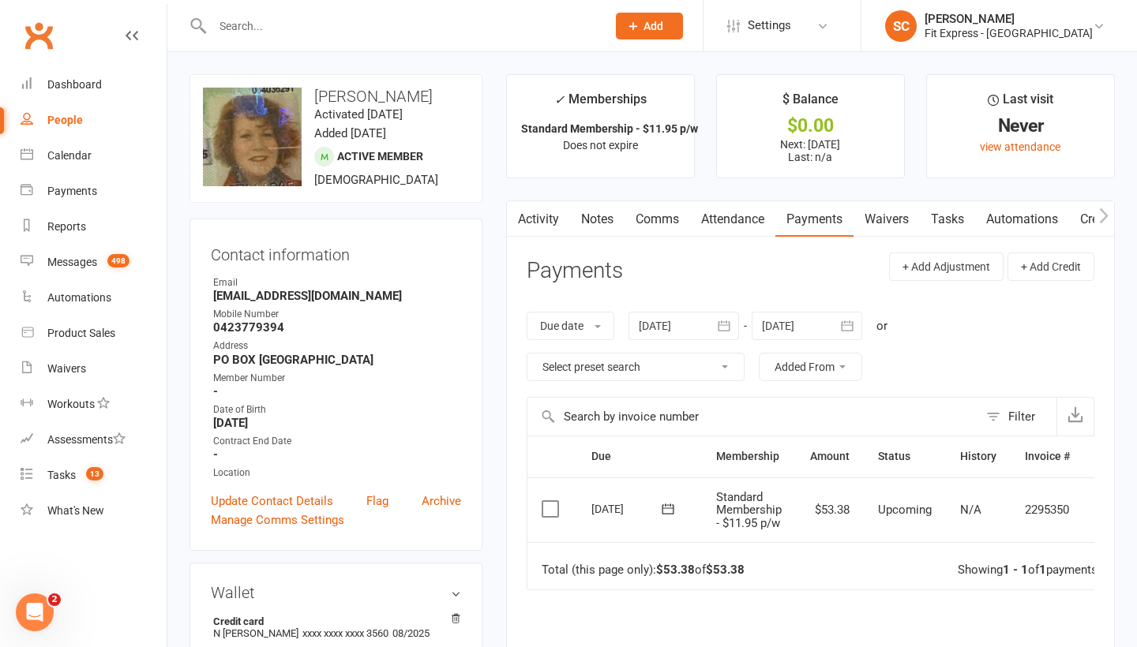
click at [852, 328] on icon "button" at bounding box center [847, 326] width 16 height 16
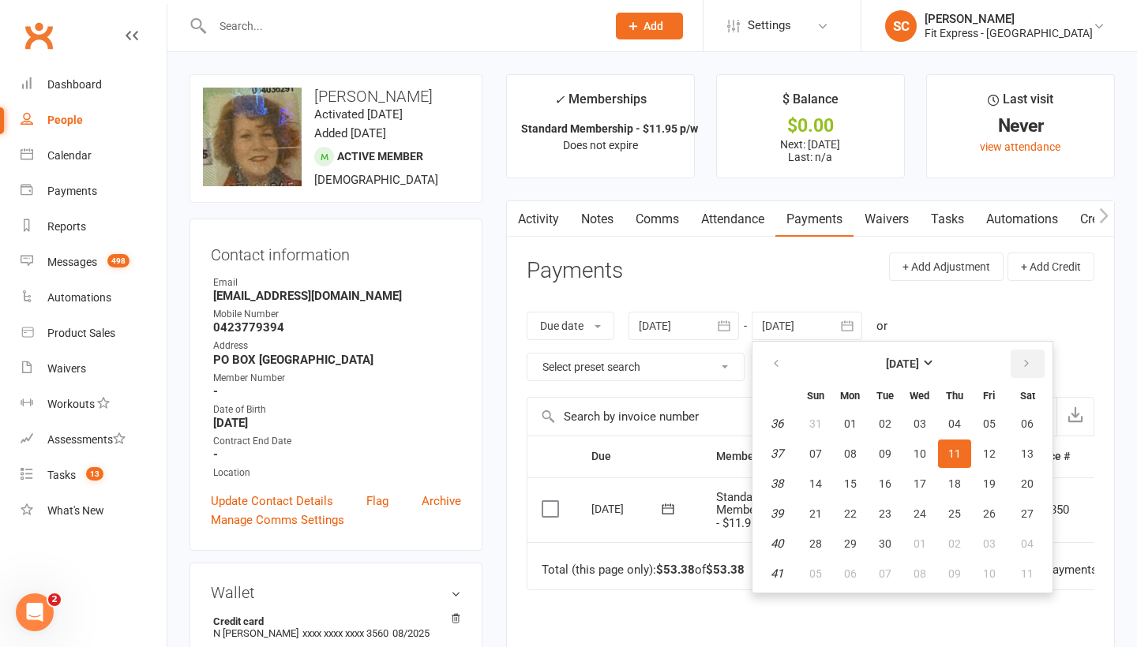
click at [1032, 364] on icon "button" at bounding box center [1026, 364] width 11 height 13
click at [1024, 459] on button "08" at bounding box center [1027, 454] width 40 height 28
type input "[DATE]"
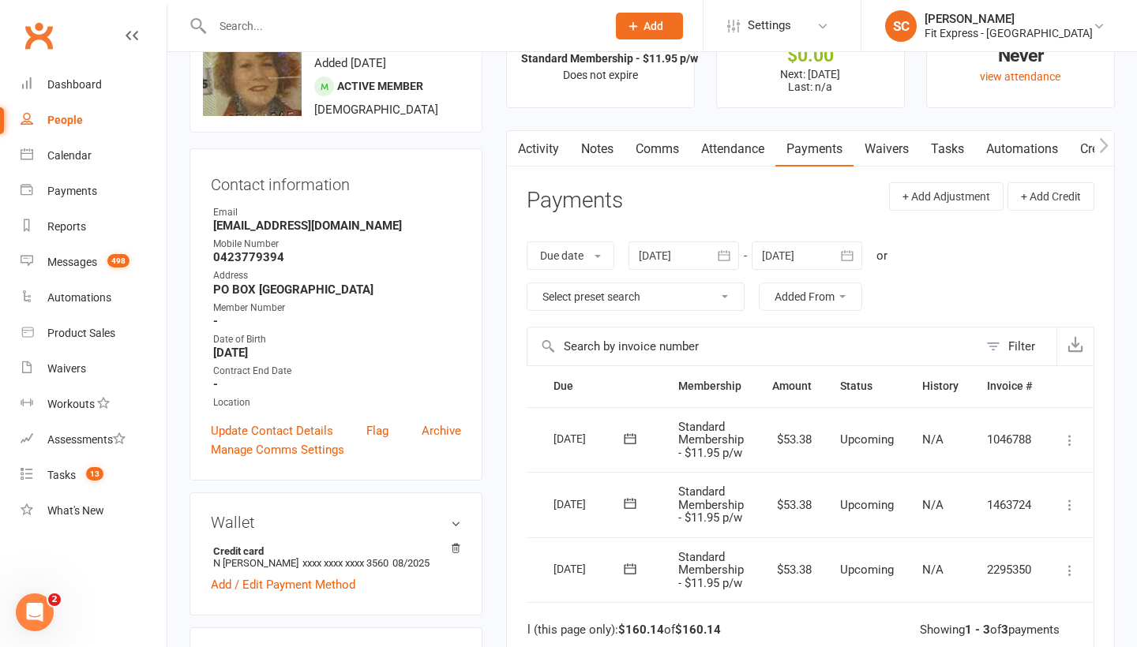
scroll to position [0, 39]
click at [1073, 566] on icon at bounding box center [1070, 571] width 16 height 16
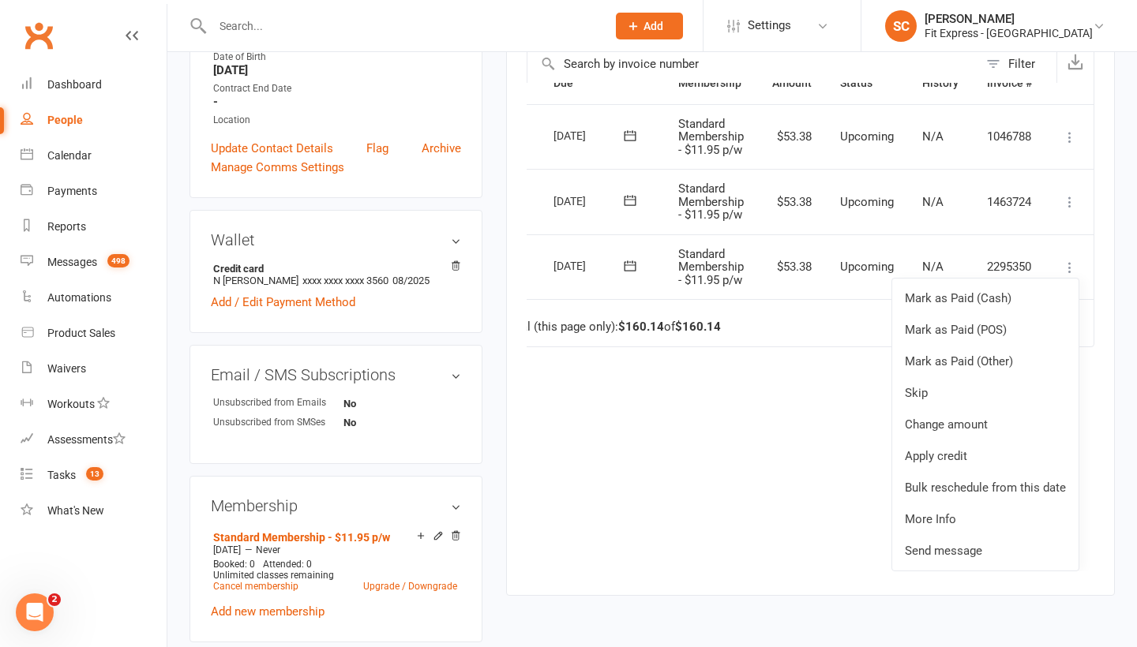
scroll to position [388, 0]
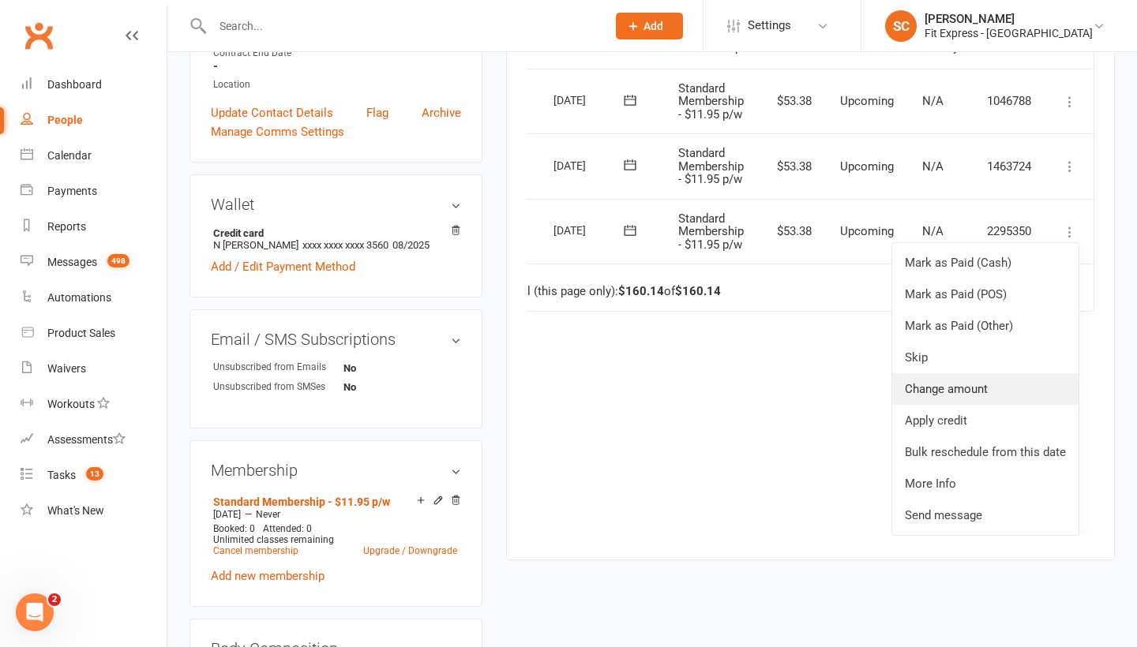
click at [935, 384] on link "Change amount" at bounding box center [985, 389] width 186 height 32
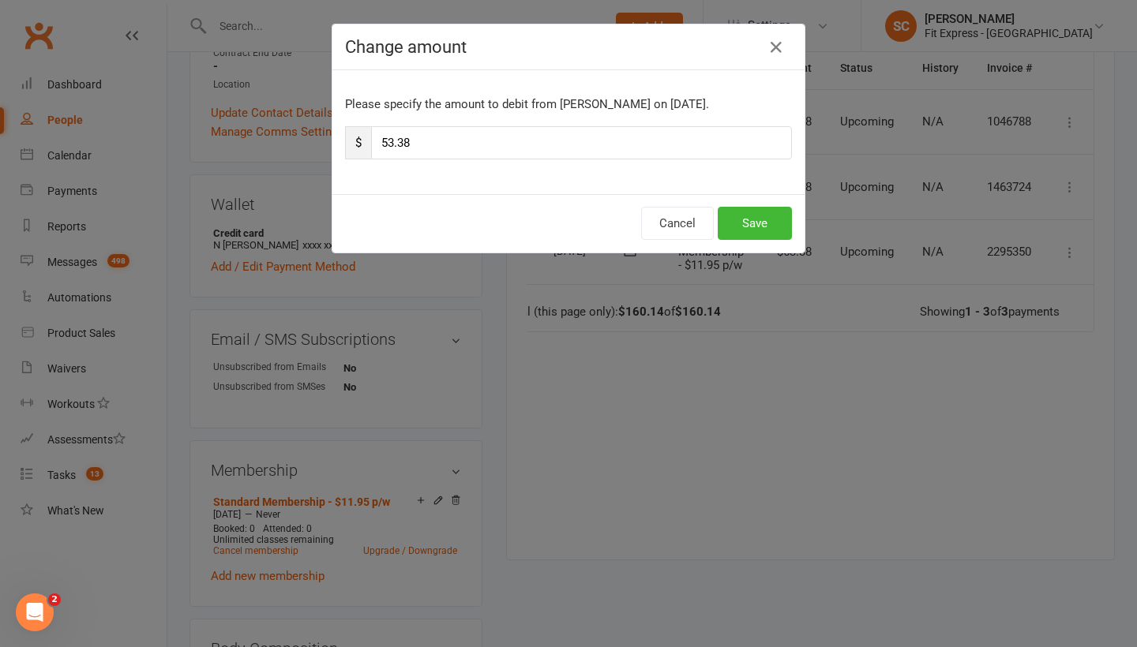
click at [429, 142] on input "53.38" at bounding box center [581, 142] width 421 height 33
type input "5"
type input "26.69"
click at [744, 215] on button "Save" at bounding box center [754, 223] width 74 height 33
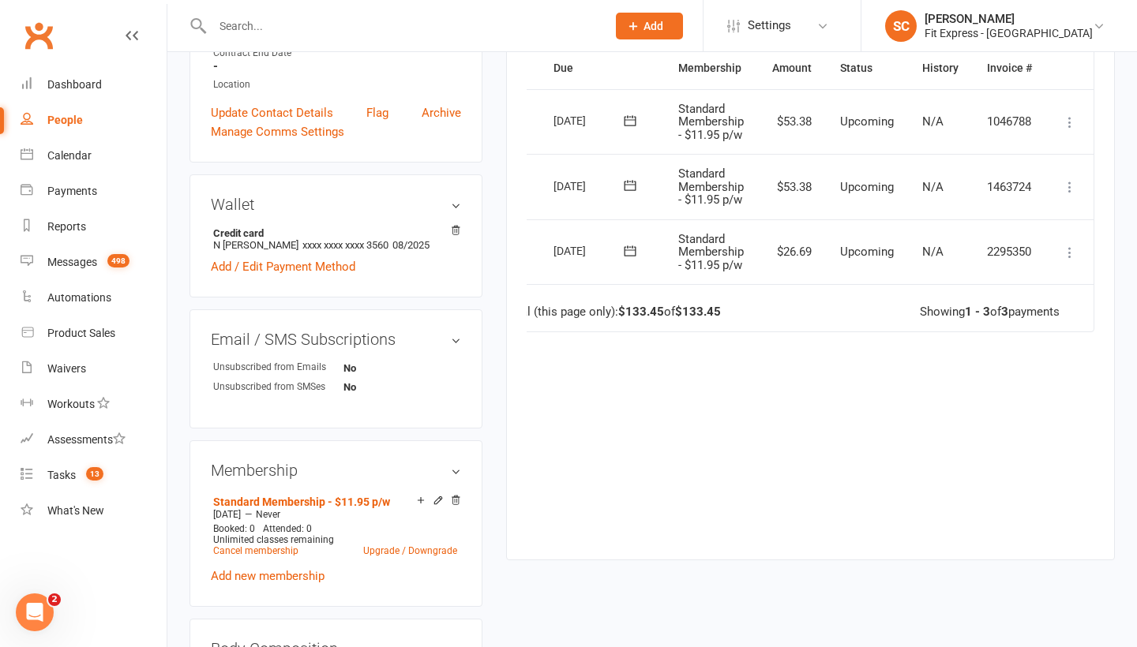
click at [1073, 184] on icon at bounding box center [1070, 187] width 16 height 16
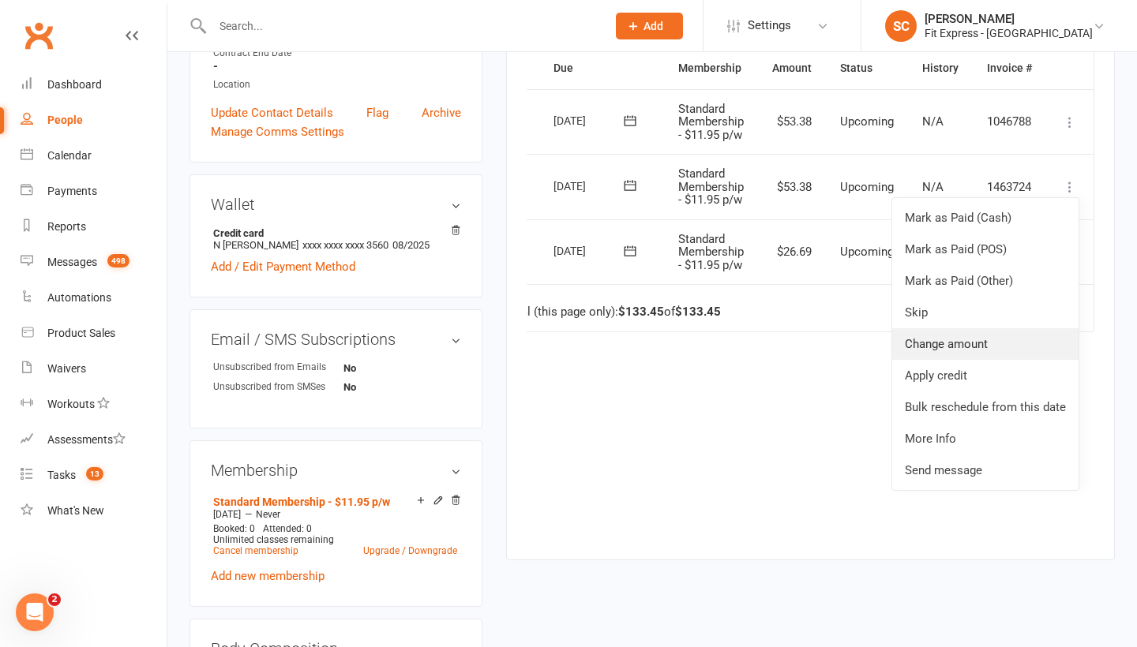
click at [923, 337] on link "Change amount" at bounding box center [985, 344] width 186 height 32
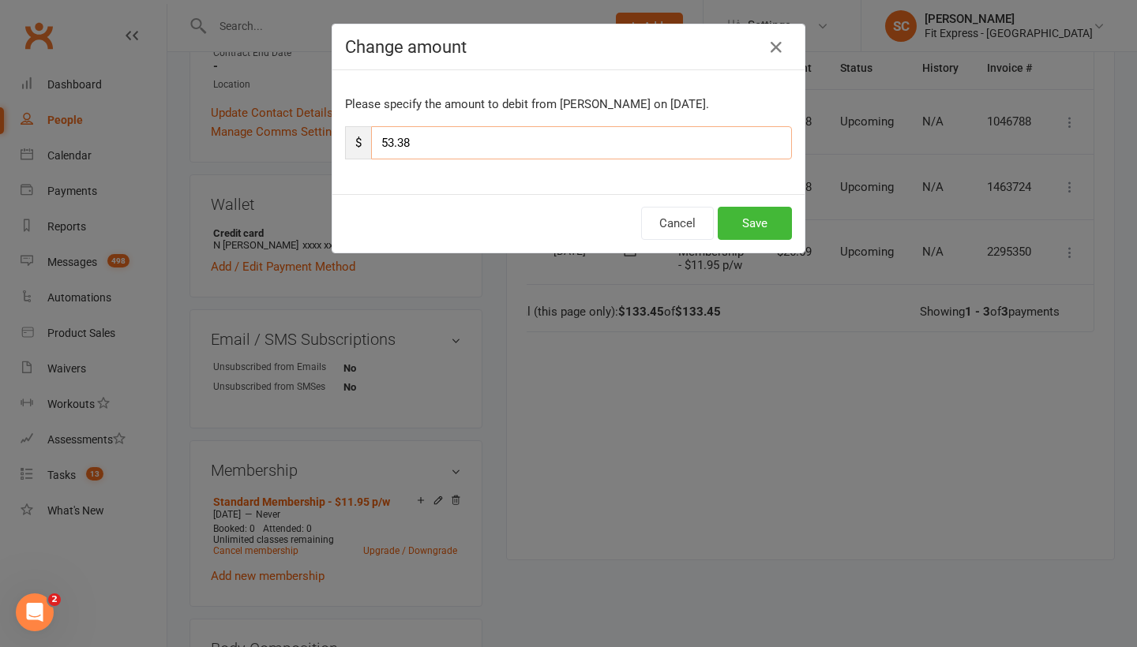
click at [501, 147] on input "53.38" at bounding box center [581, 142] width 421 height 33
type input "5"
type input "26.69"
click at [752, 222] on button "Save" at bounding box center [754, 223] width 74 height 33
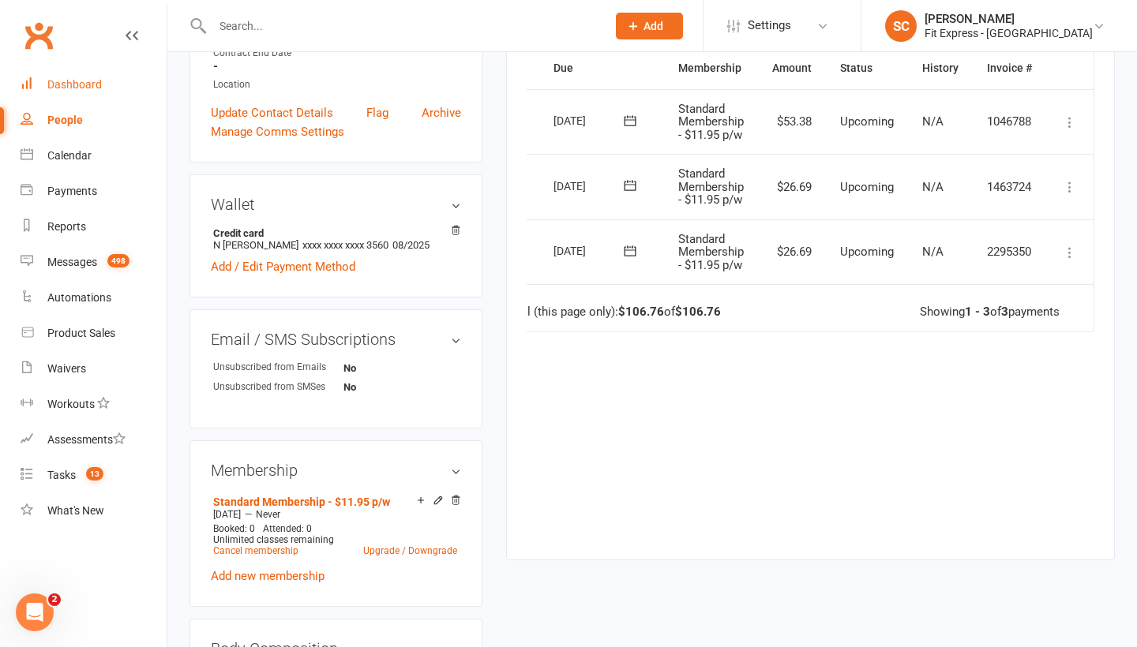
click at [56, 85] on div "Dashboard" at bounding box center [74, 84] width 54 height 13
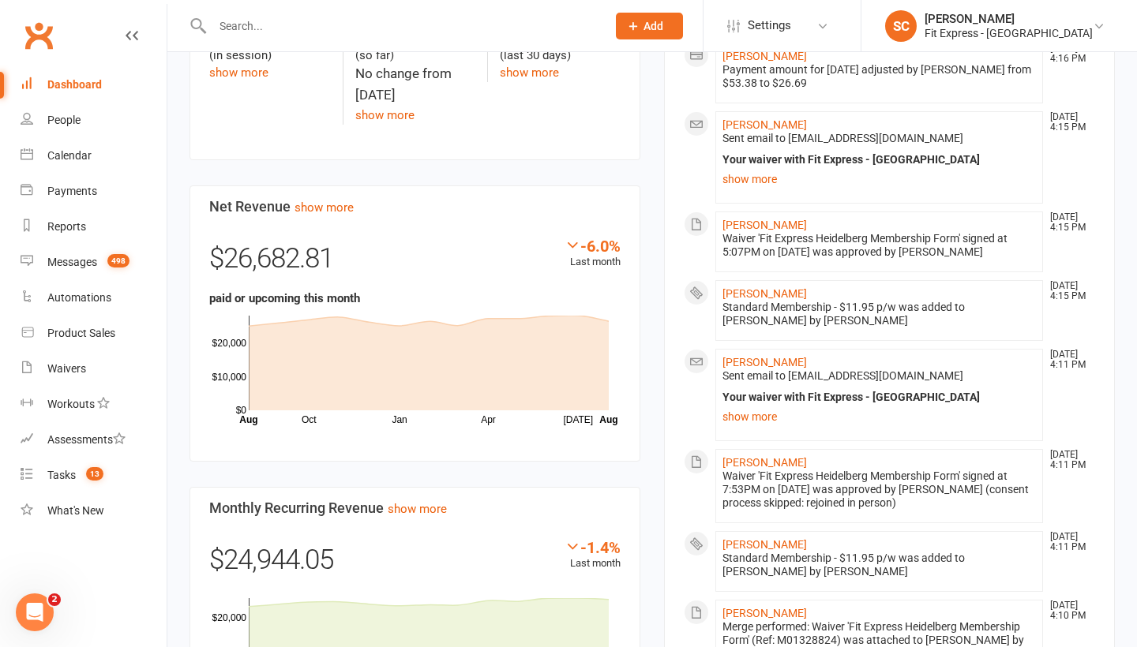
scroll to position [564, 0]
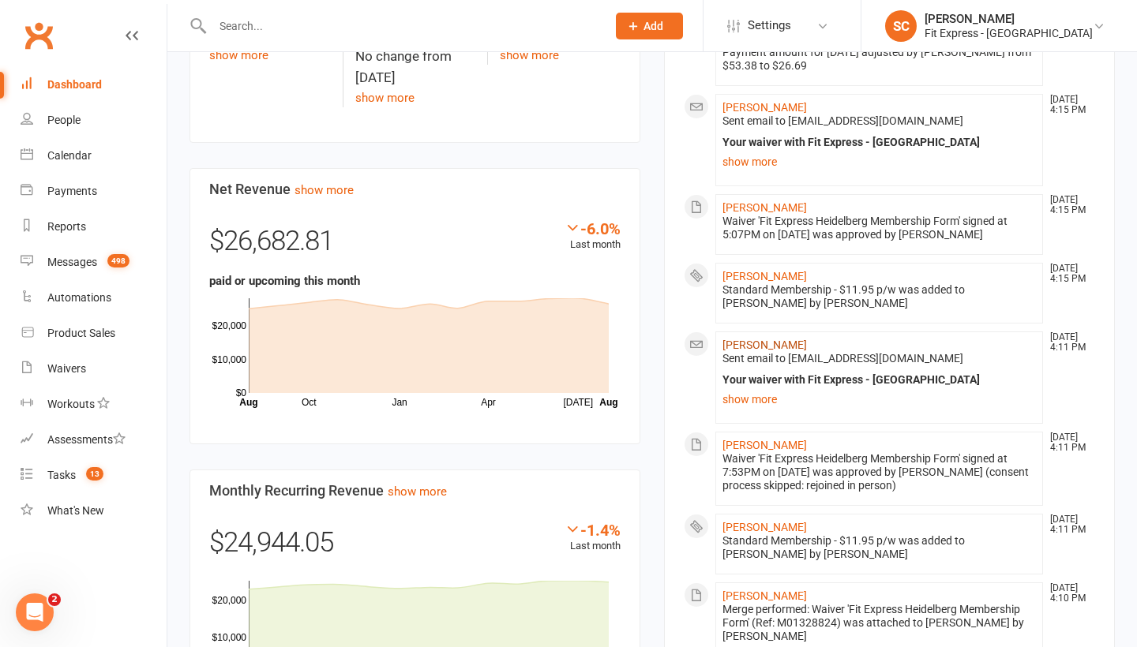
click at [751, 339] on link "[PERSON_NAME]" at bounding box center [764, 345] width 84 height 13
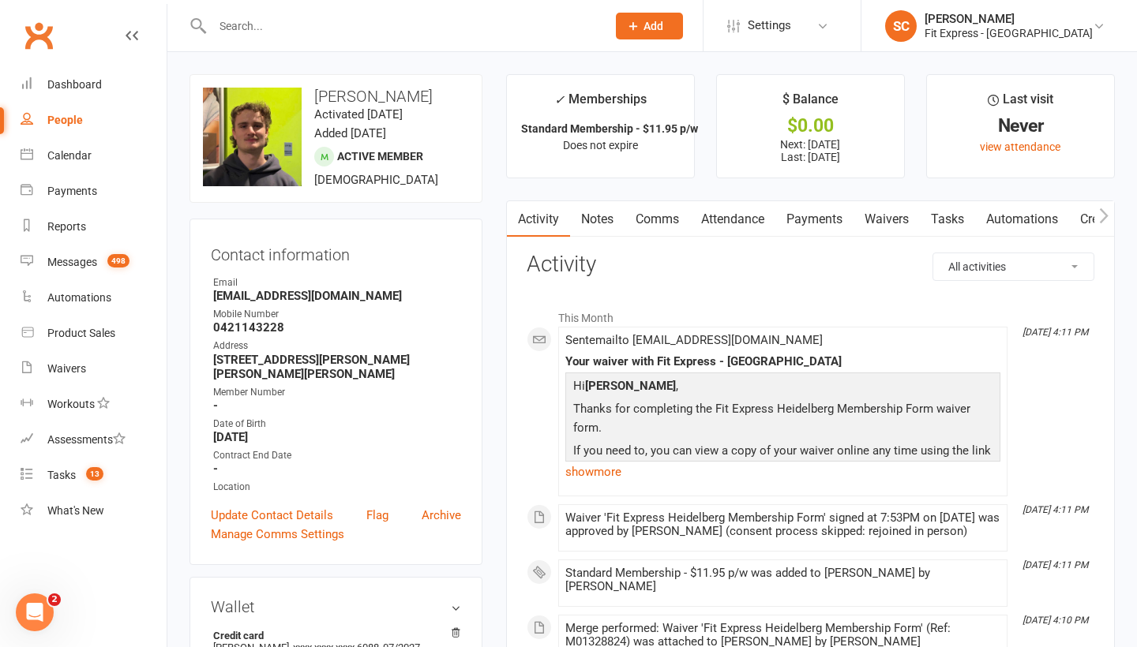
click at [834, 219] on link "Payments" at bounding box center [814, 219] width 78 height 36
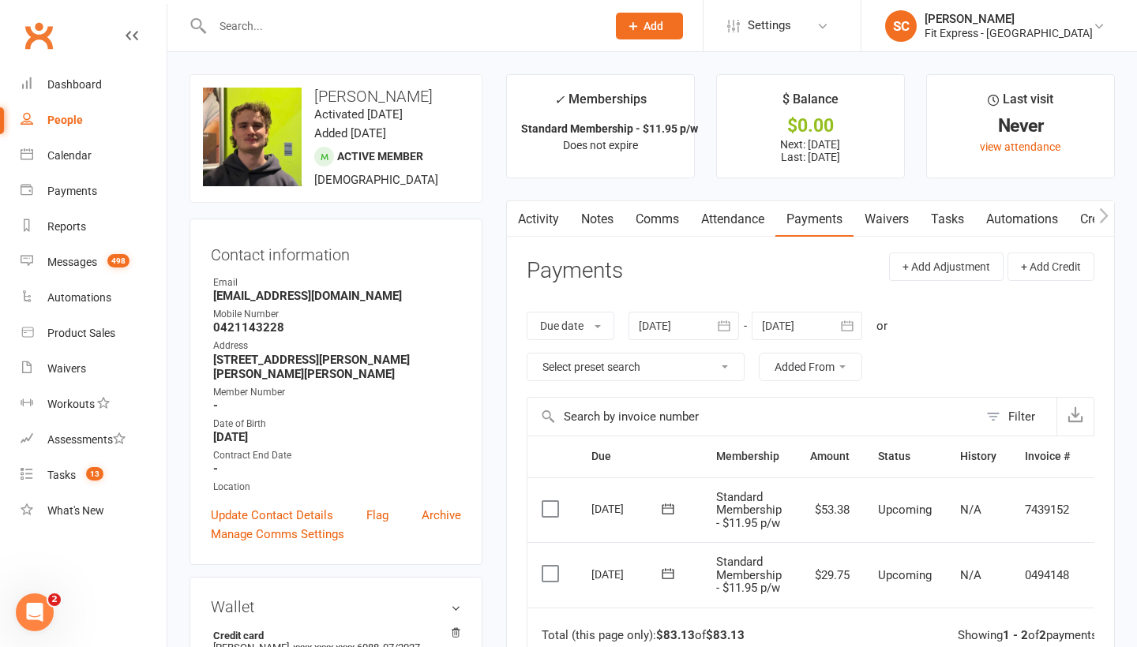
click at [849, 328] on icon "button" at bounding box center [847, 326] width 16 height 16
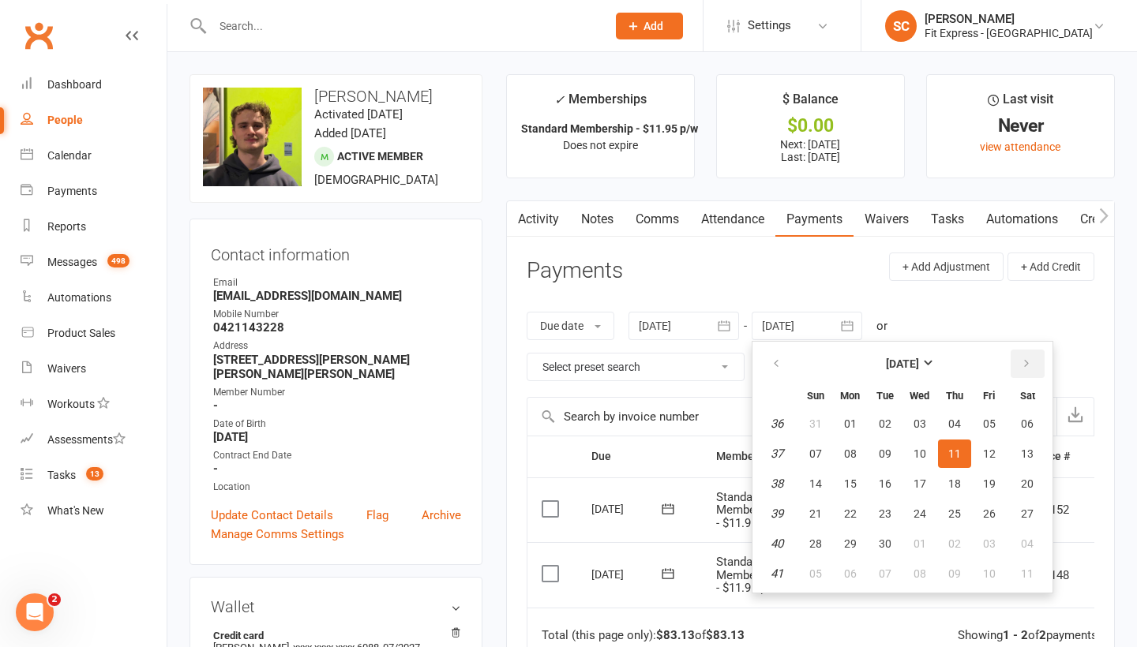
click at [1028, 376] on button "button" at bounding box center [1027, 364] width 34 height 28
click at [1013, 436] on table "[DATE] Sun Mon Tue Wed Thu Fri Sat 44 26 27 28 29 30 31 01 45 02 03 04 05 06 07…" at bounding box center [902, 467] width 294 height 245
click at [936, 500] on button "19" at bounding box center [919, 514] width 33 height 28
type input "[DATE]"
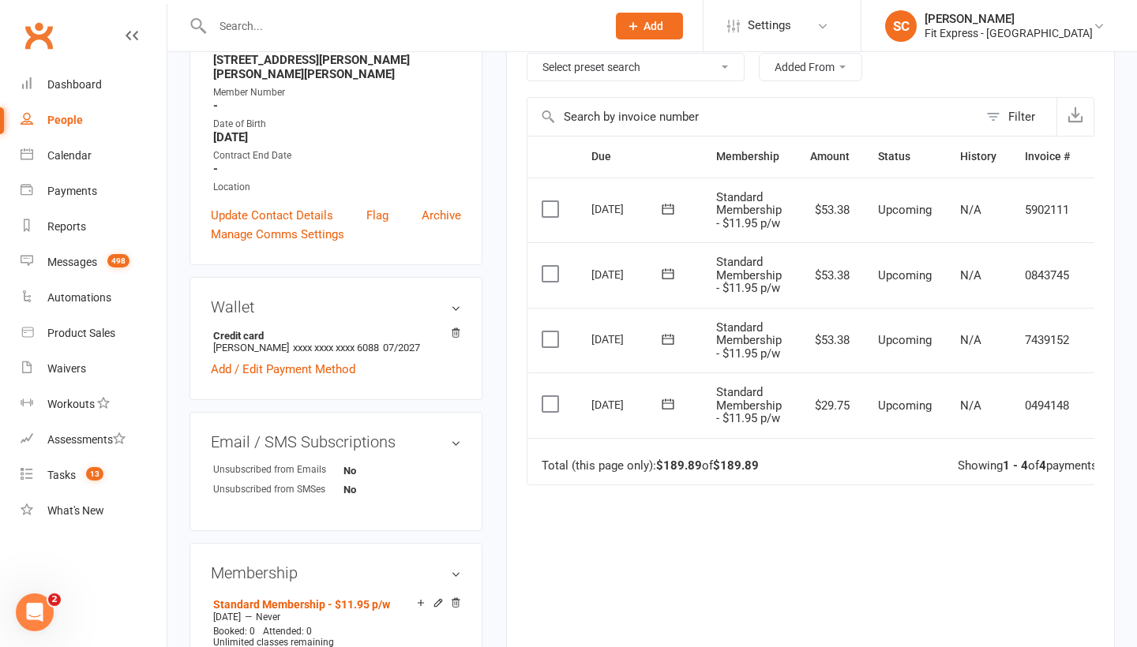
scroll to position [0, 39]
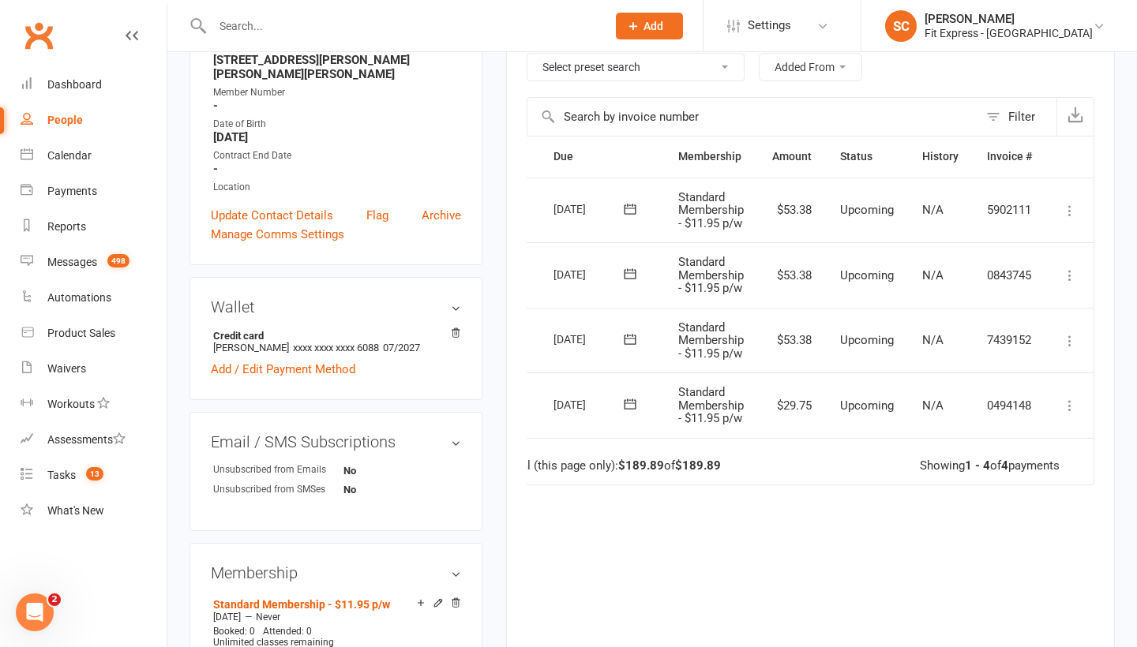
click at [1071, 340] on icon at bounding box center [1070, 341] width 16 height 16
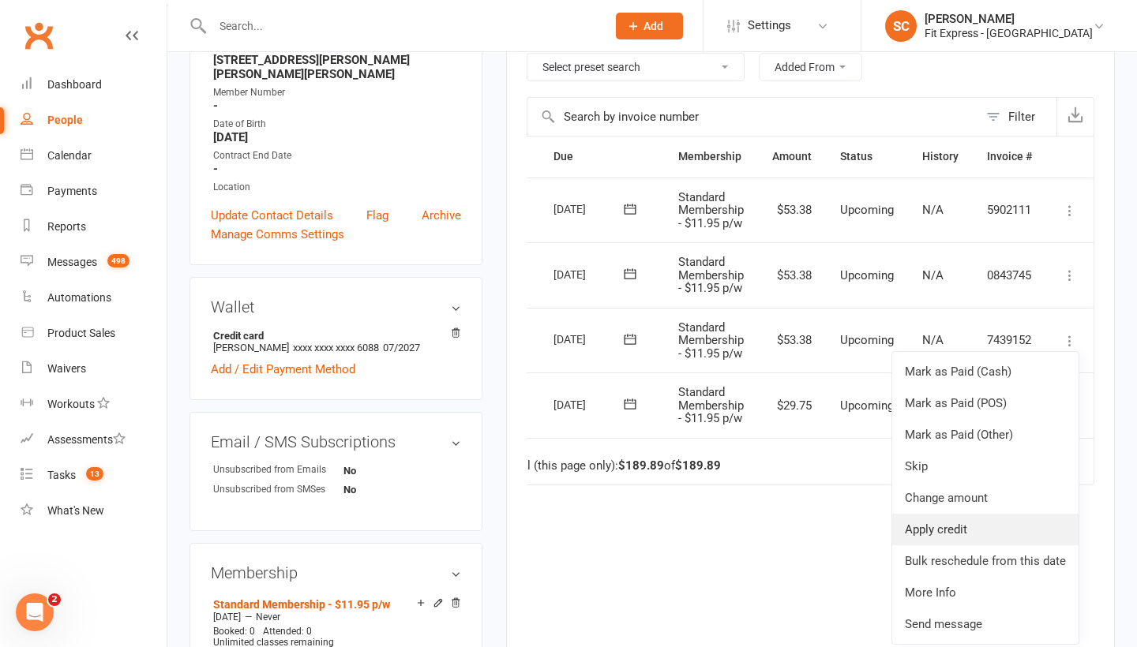
click at [944, 523] on link "Apply credit" at bounding box center [985, 530] width 186 height 32
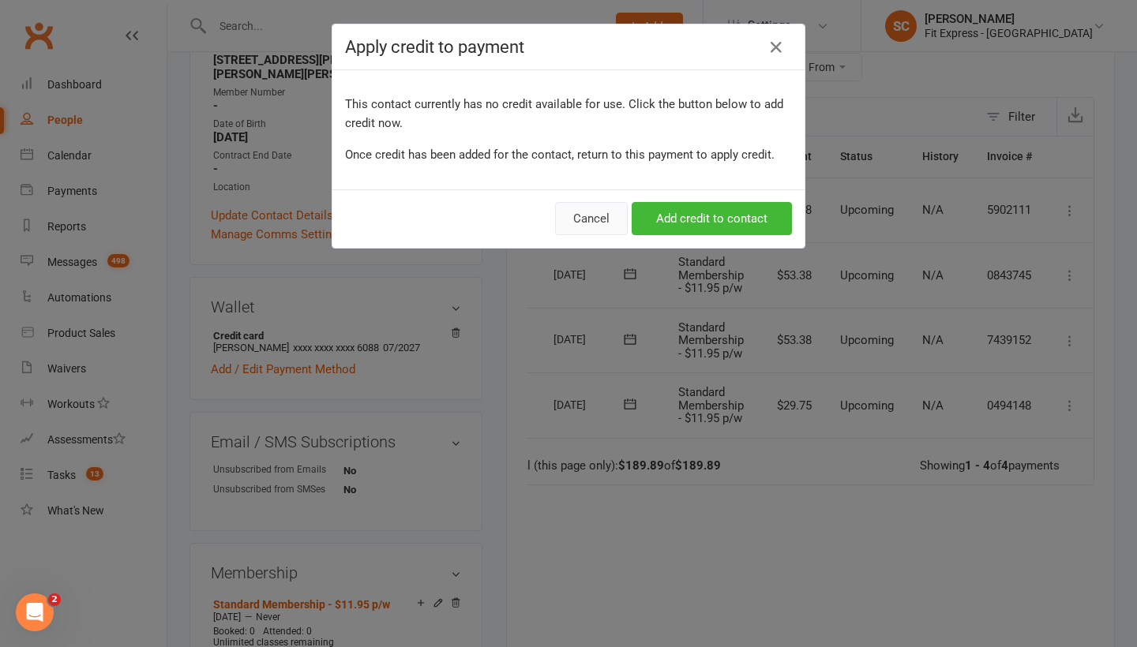
click at [587, 216] on button "Cancel" at bounding box center [591, 218] width 73 height 33
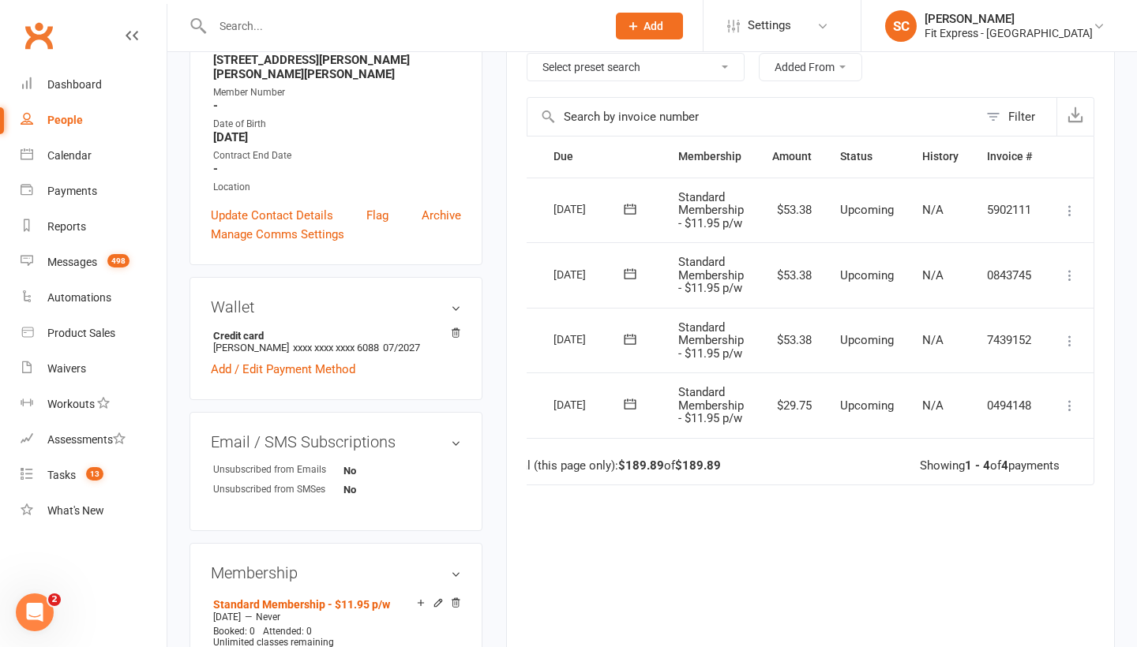
click at [1070, 335] on icon at bounding box center [1070, 341] width 16 height 16
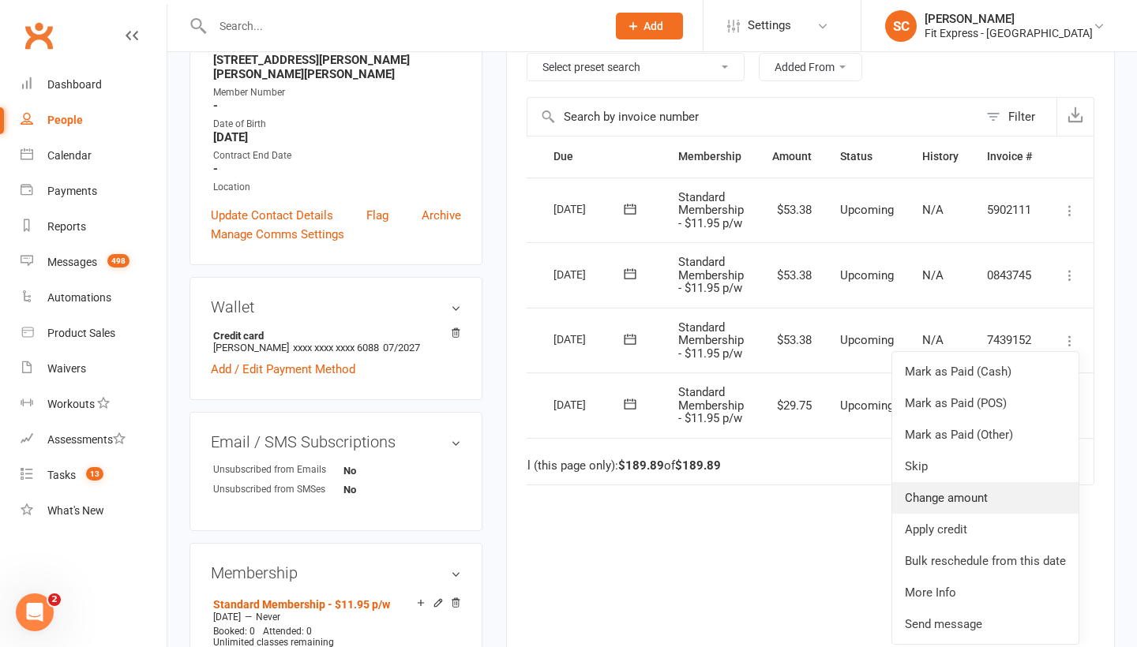
click at [925, 500] on link "Change amount" at bounding box center [985, 498] width 186 height 32
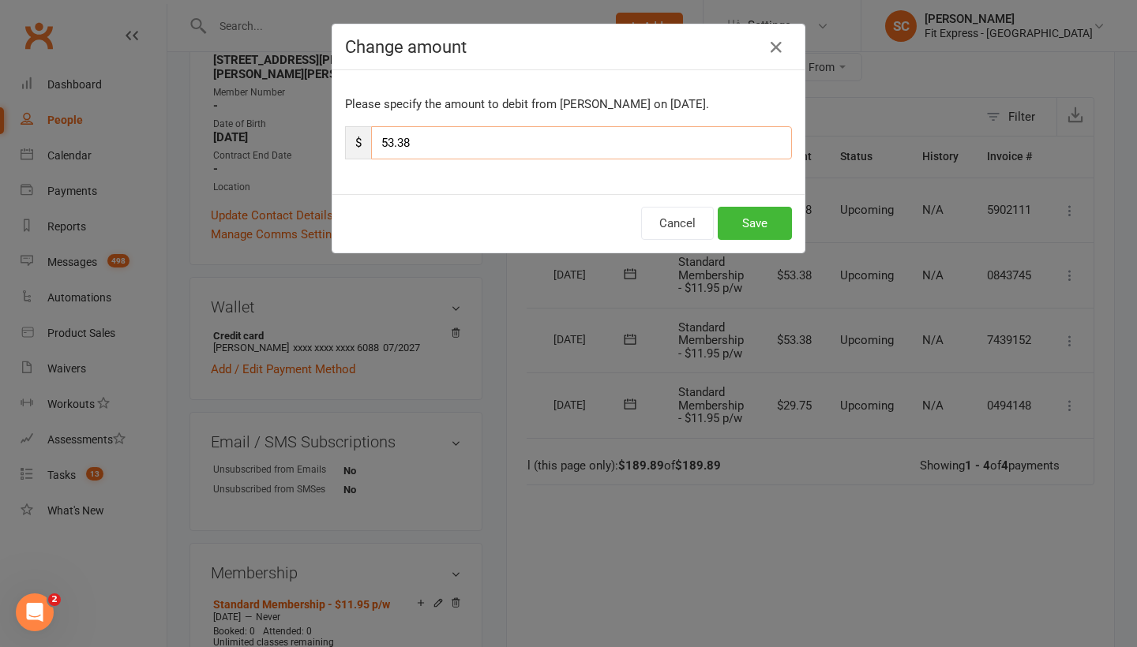
click at [498, 149] on input "53.38" at bounding box center [581, 142] width 421 height 33
type input "5"
type input "26.69"
click at [743, 227] on button "Save" at bounding box center [754, 223] width 74 height 33
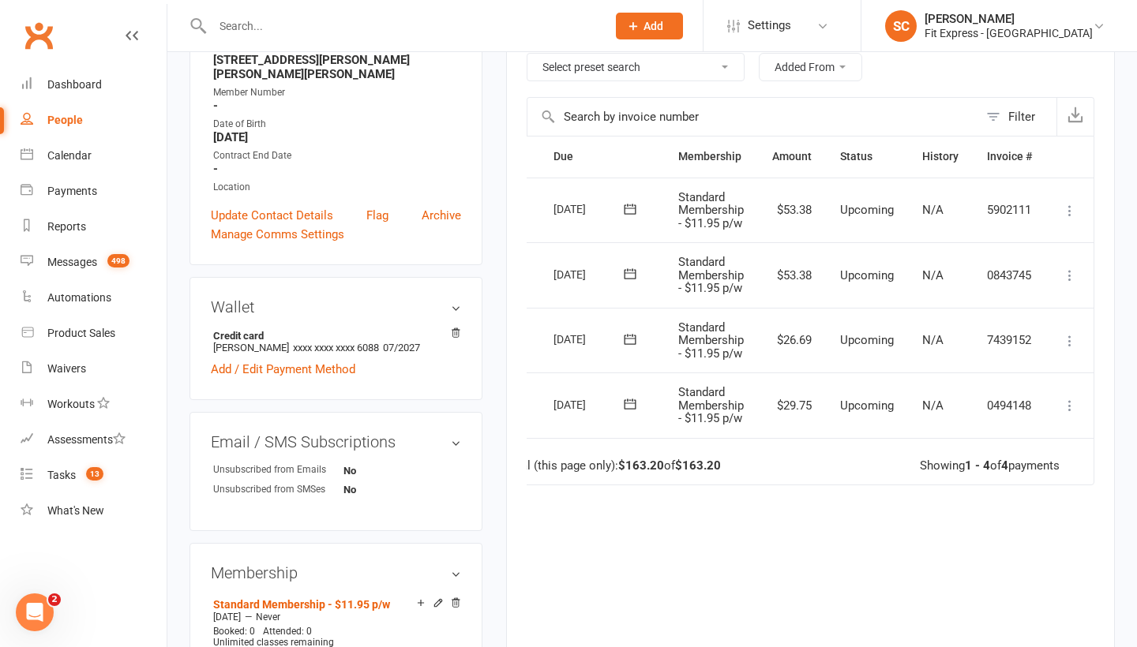
click at [1073, 275] on icon at bounding box center [1070, 276] width 16 height 16
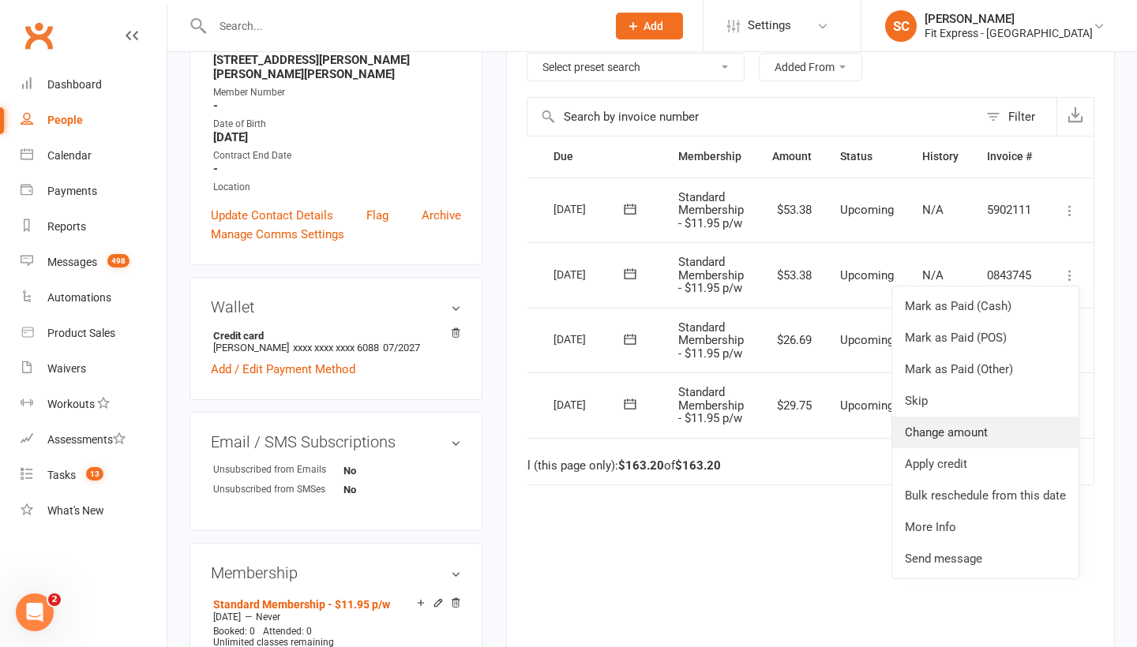
click at [951, 421] on link "Change amount" at bounding box center [985, 433] width 186 height 32
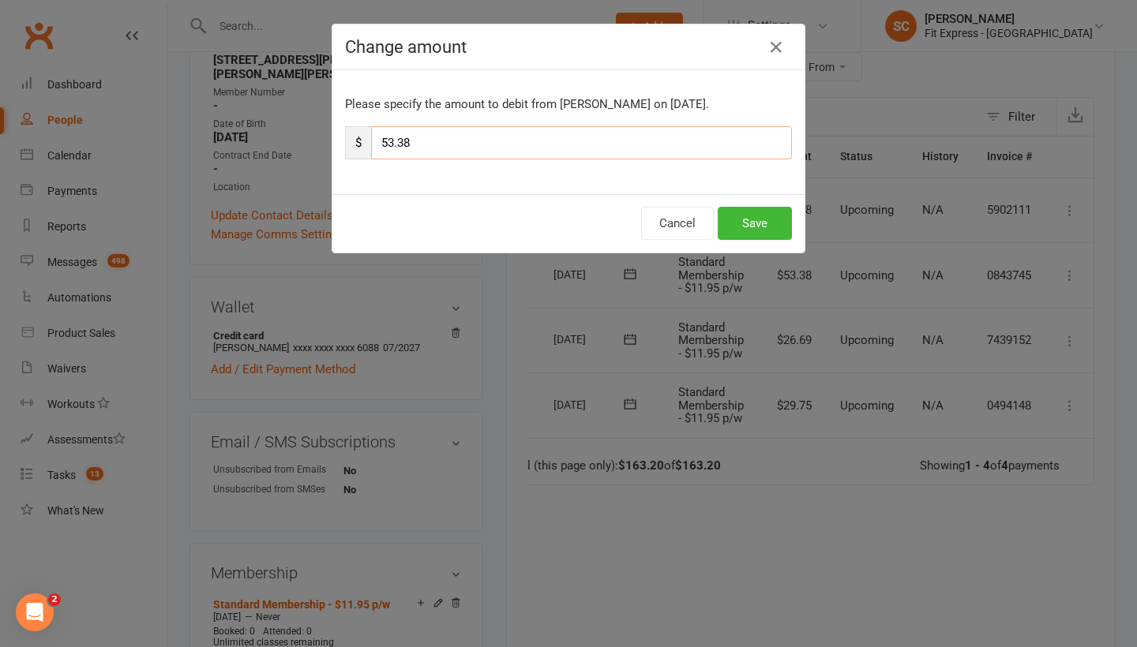
click at [471, 142] on input "53.38" at bounding box center [581, 142] width 421 height 33
type input "5"
type input "26.69"
click at [744, 223] on button "Save" at bounding box center [754, 223] width 74 height 33
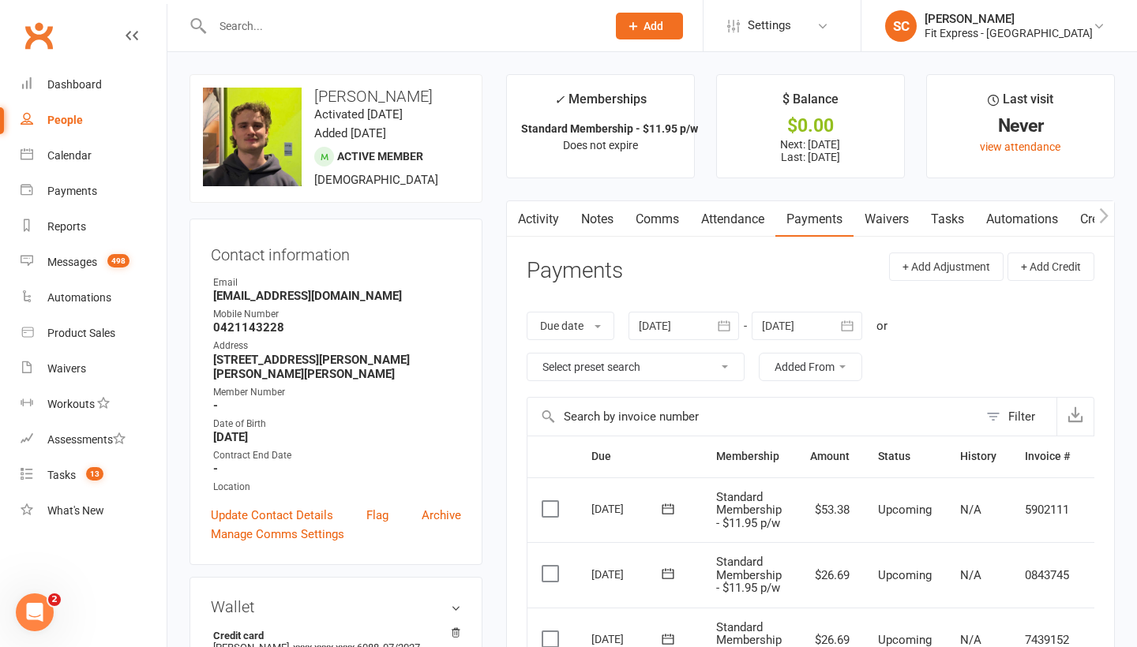
scroll to position [0, 0]
click at [62, 119] on div "People" at bounding box center [65, 120] width 36 height 13
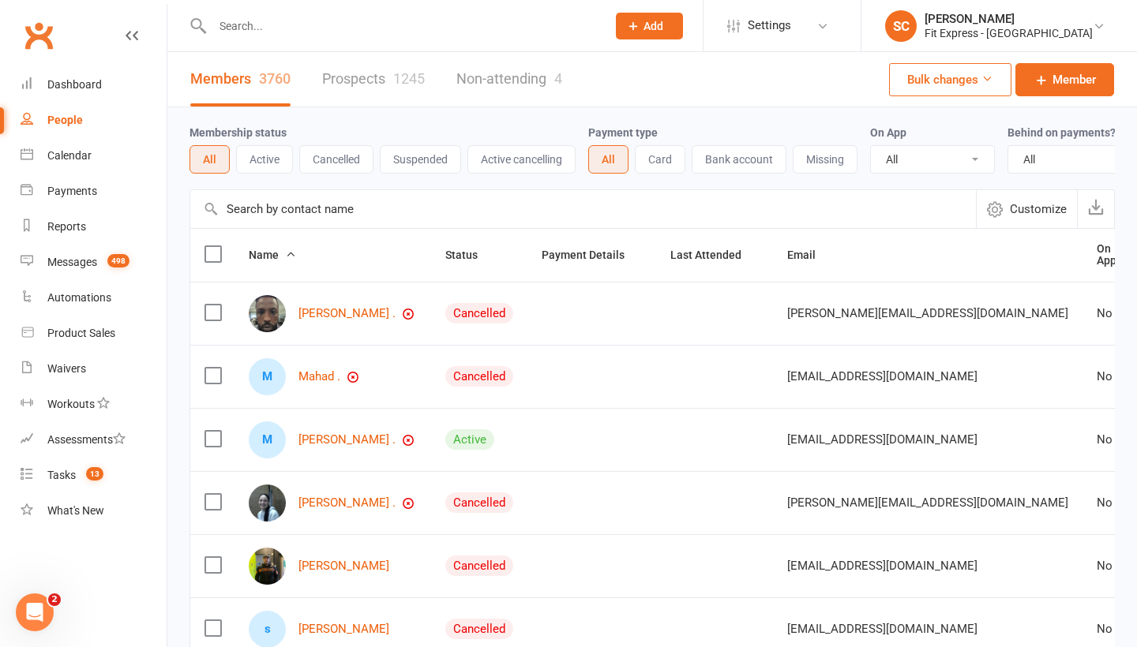
click at [250, 206] on input "text" at bounding box center [582, 209] width 785 height 38
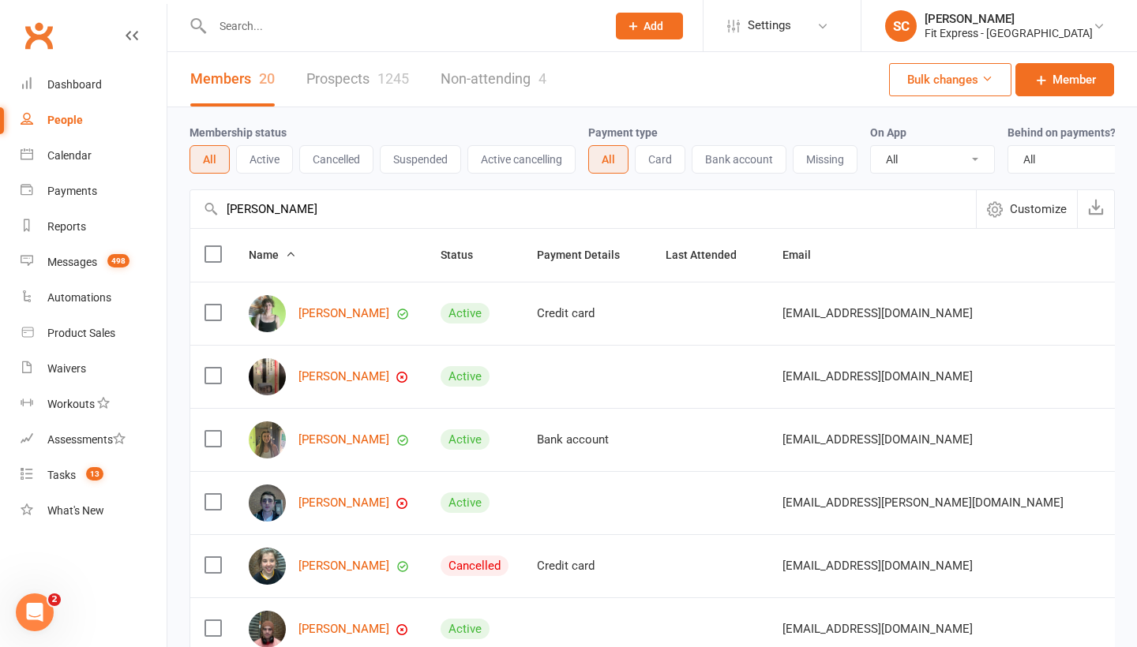
type input "[PERSON_NAME]"
drag, startPoint x: 250, startPoint y: 206, endPoint x: 320, endPoint y: 312, distance: 127.0
click at [320, 312] on link "[PERSON_NAME]" at bounding box center [343, 313] width 91 height 13
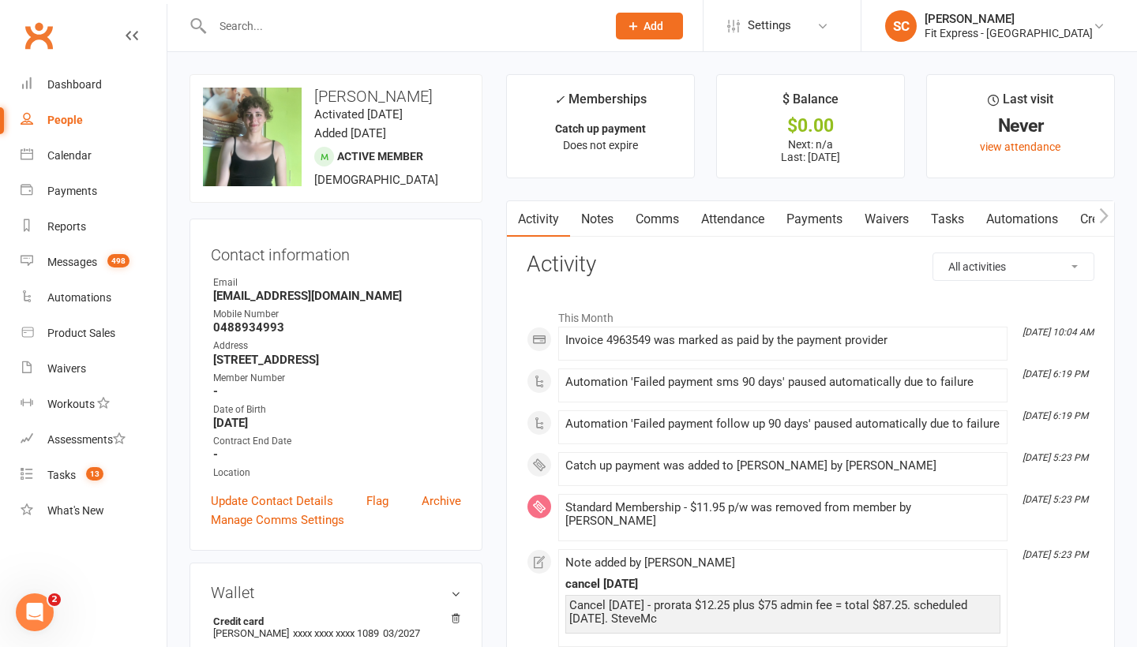
click at [804, 217] on link "Payments" at bounding box center [814, 219] width 78 height 36
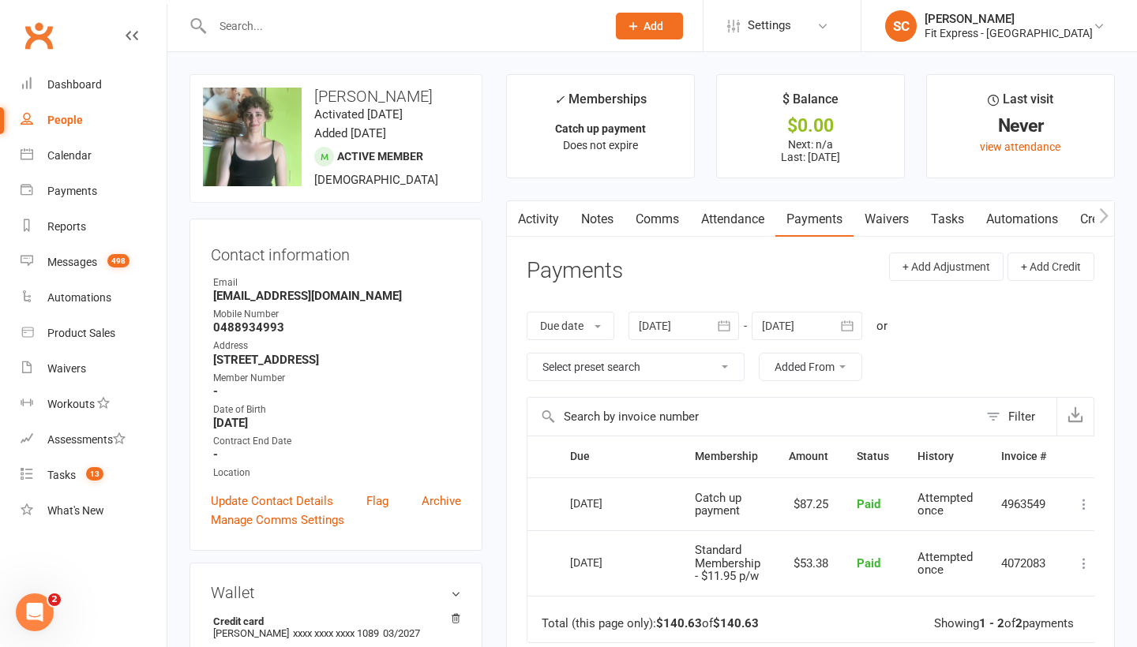
click at [54, 115] on div "People" at bounding box center [65, 120] width 36 height 13
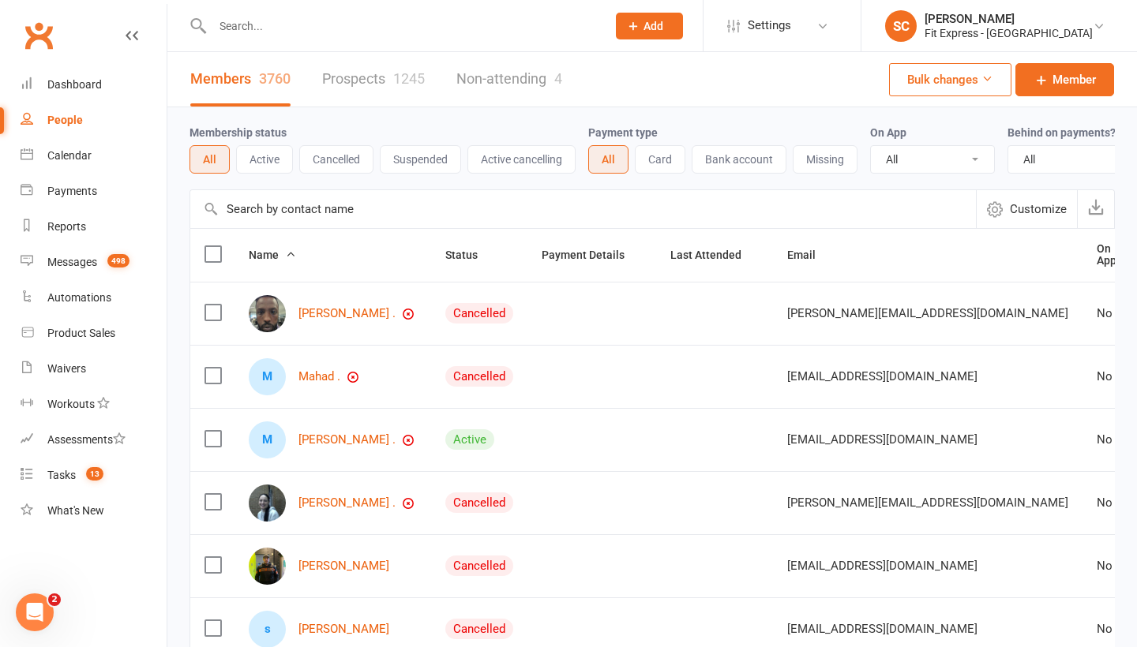
click at [271, 213] on input "text" at bounding box center [582, 209] width 785 height 38
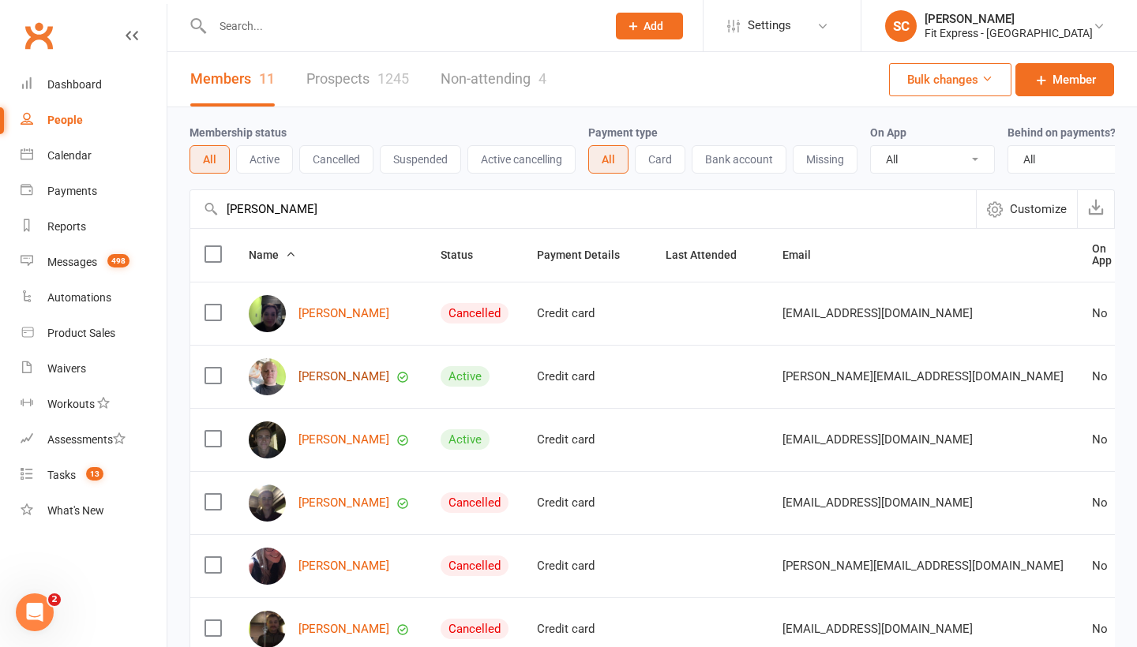
type input "[PERSON_NAME]"
click at [318, 380] on link "[PERSON_NAME]" at bounding box center [343, 376] width 91 height 13
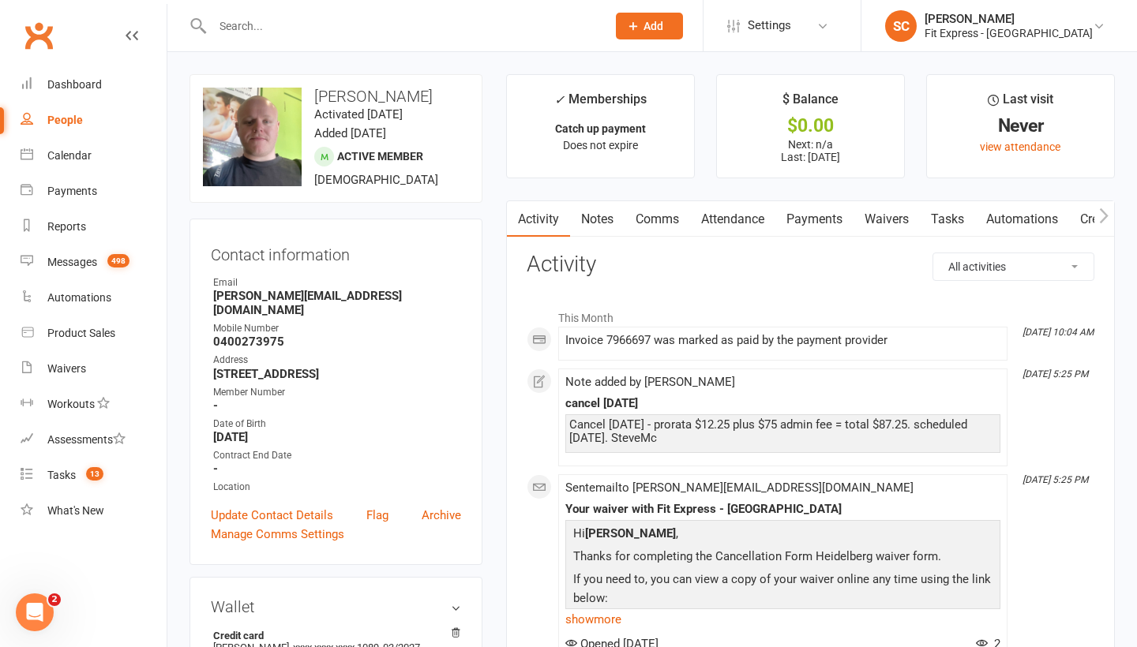
click at [811, 229] on link "Payments" at bounding box center [814, 219] width 78 height 36
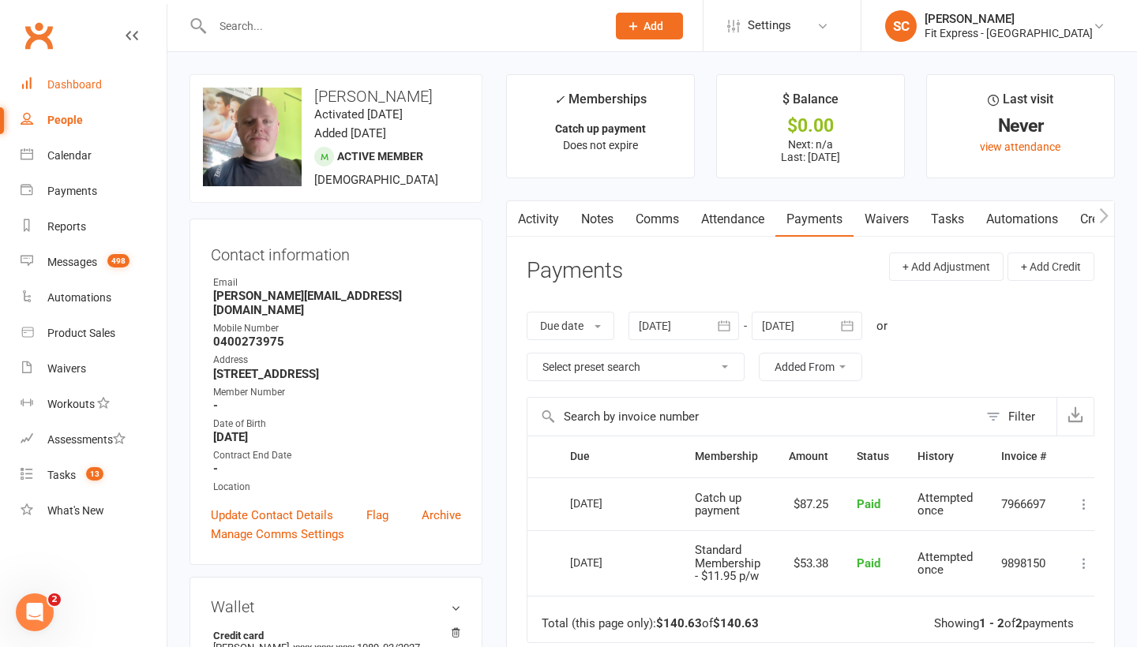
click at [77, 81] on div "Dashboard" at bounding box center [74, 84] width 54 height 13
